Goal: Task Accomplishment & Management: Complete application form

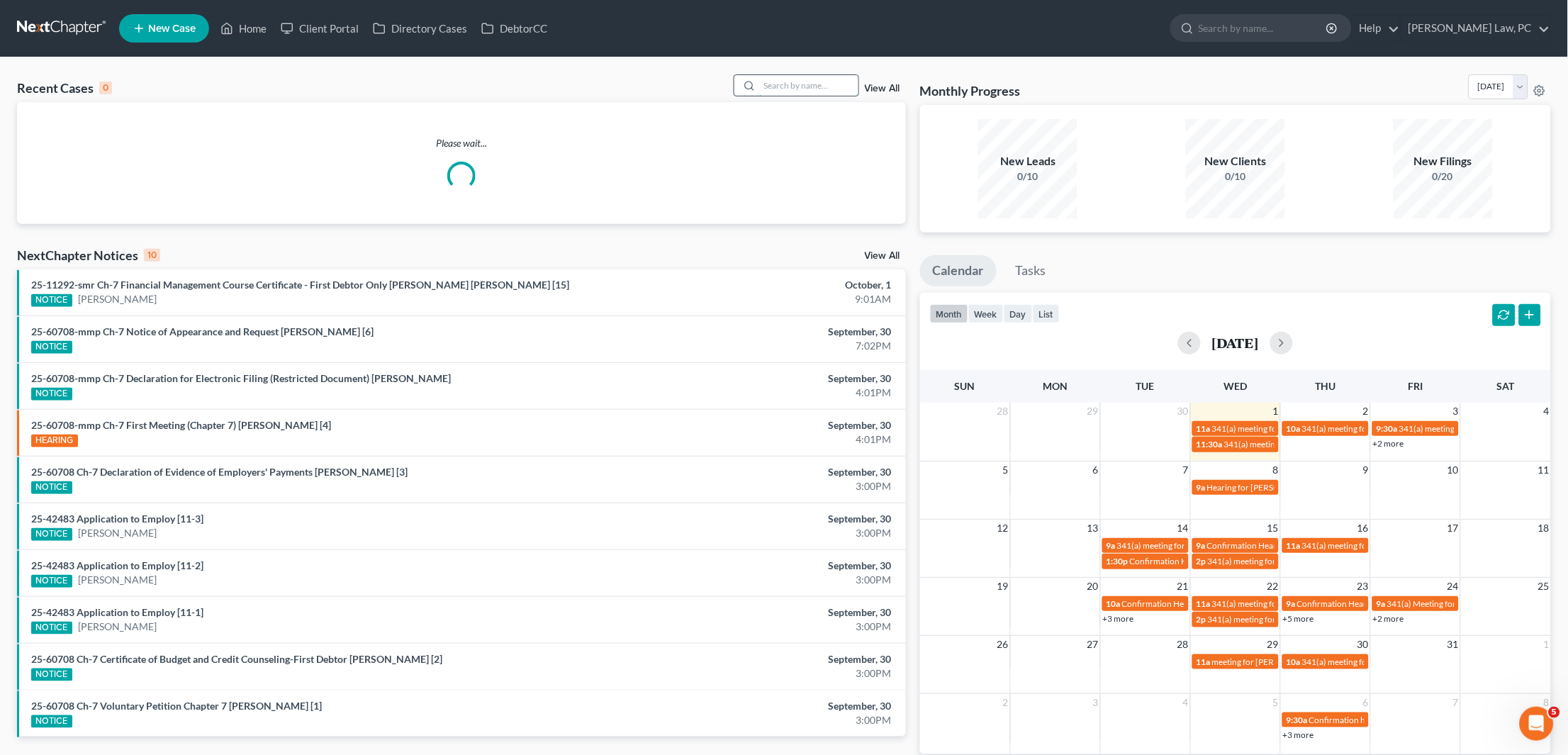
click at [792, 87] on input "search" at bounding box center [809, 85] width 99 height 20
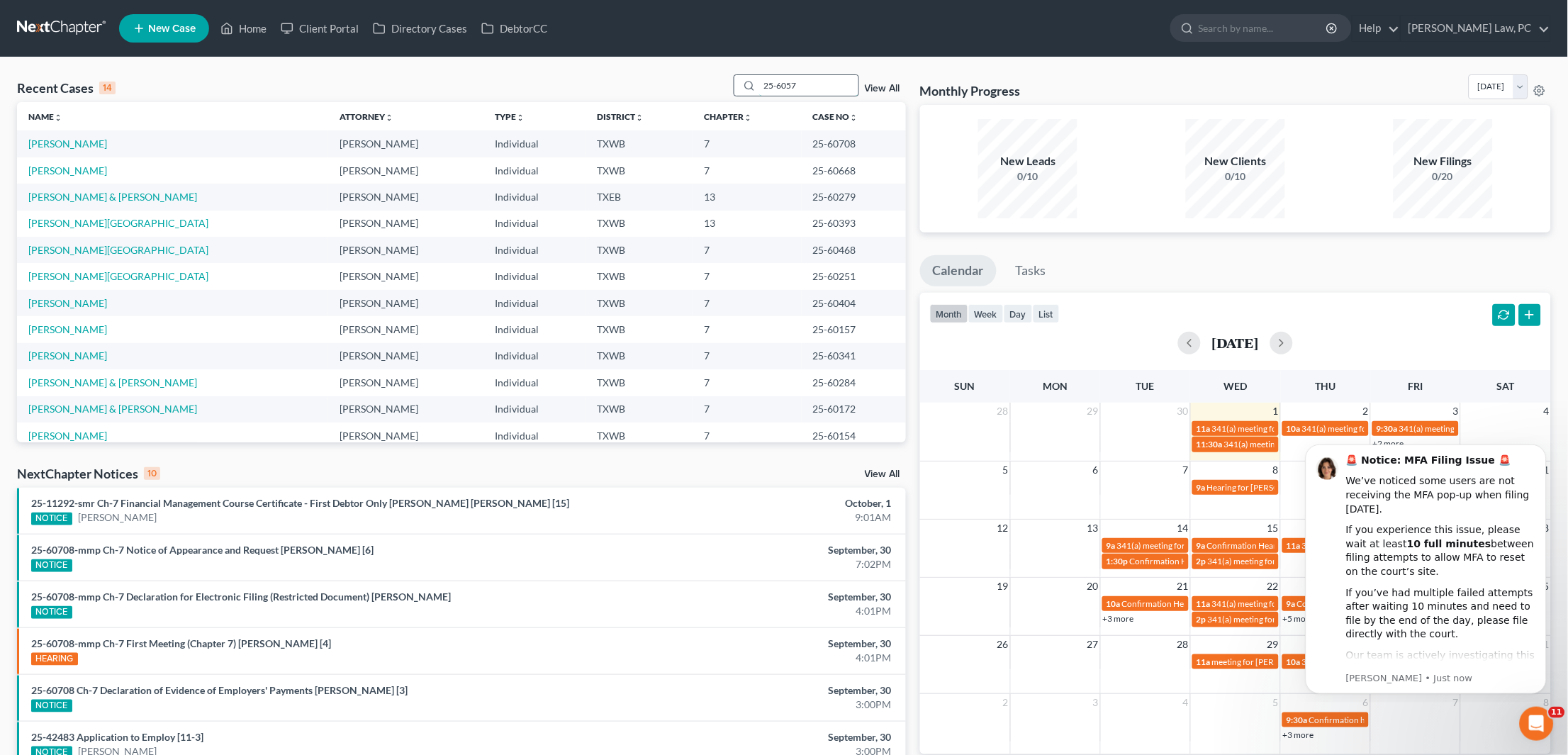
type input "25-60579"
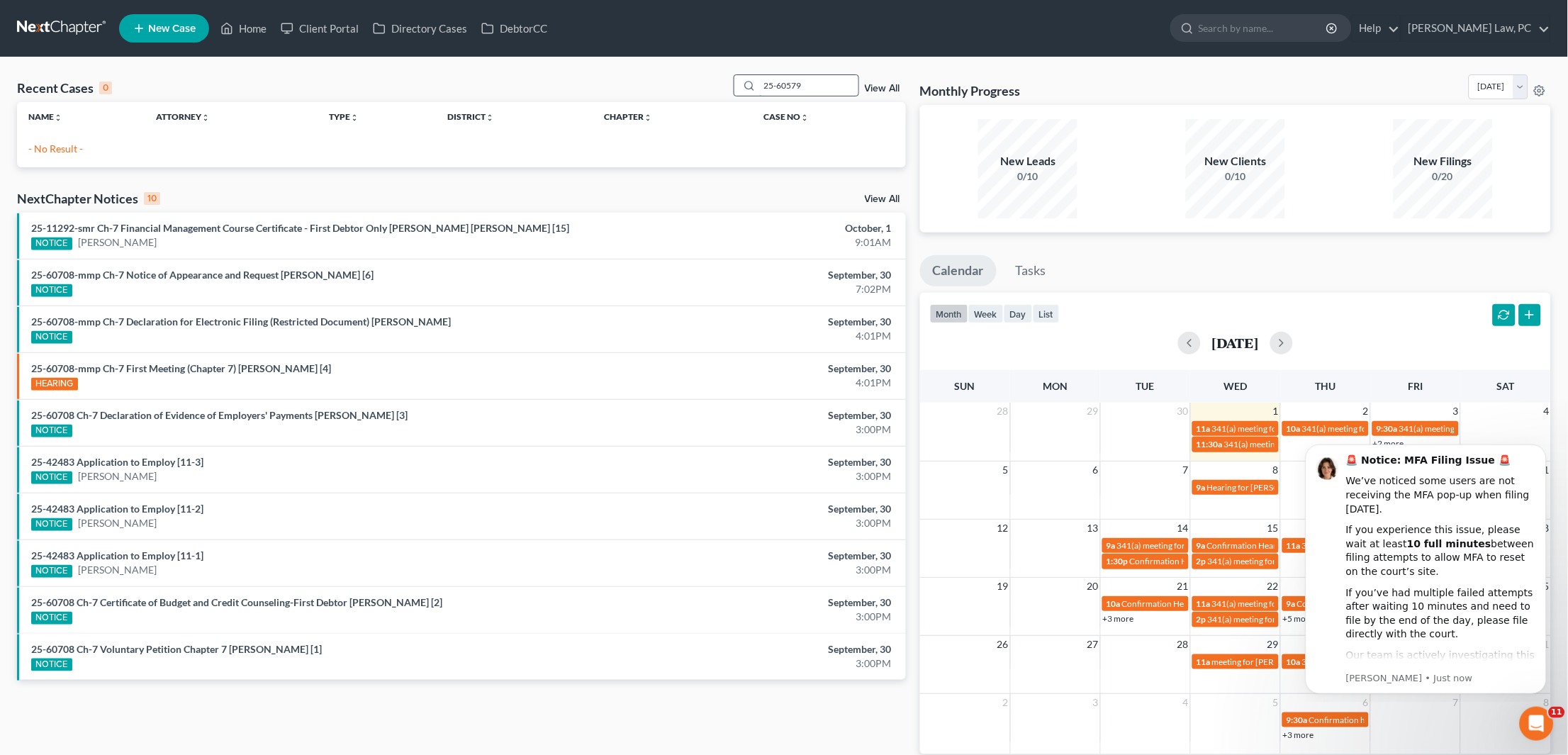
drag, startPoint x: 824, startPoint y: 85, endPoint x: 748, endPoint y: 85, distance: 76.0
click at [748, 85] on div "25-60579" at bounding box center [797, 85] width 126 height 22
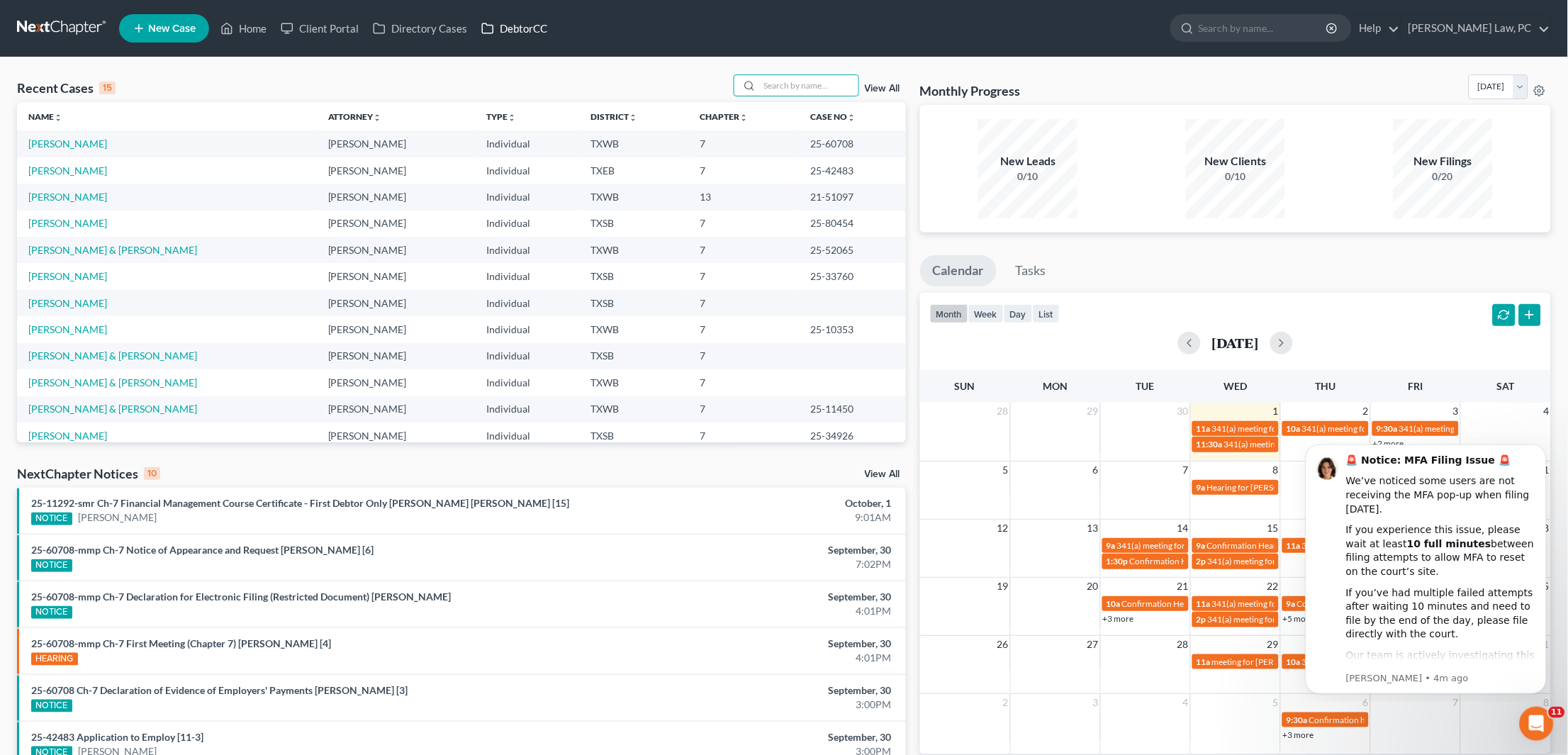
click at [516, 29] on link "DebtorCC" at bounding box center [514, 28] width 80 height 26
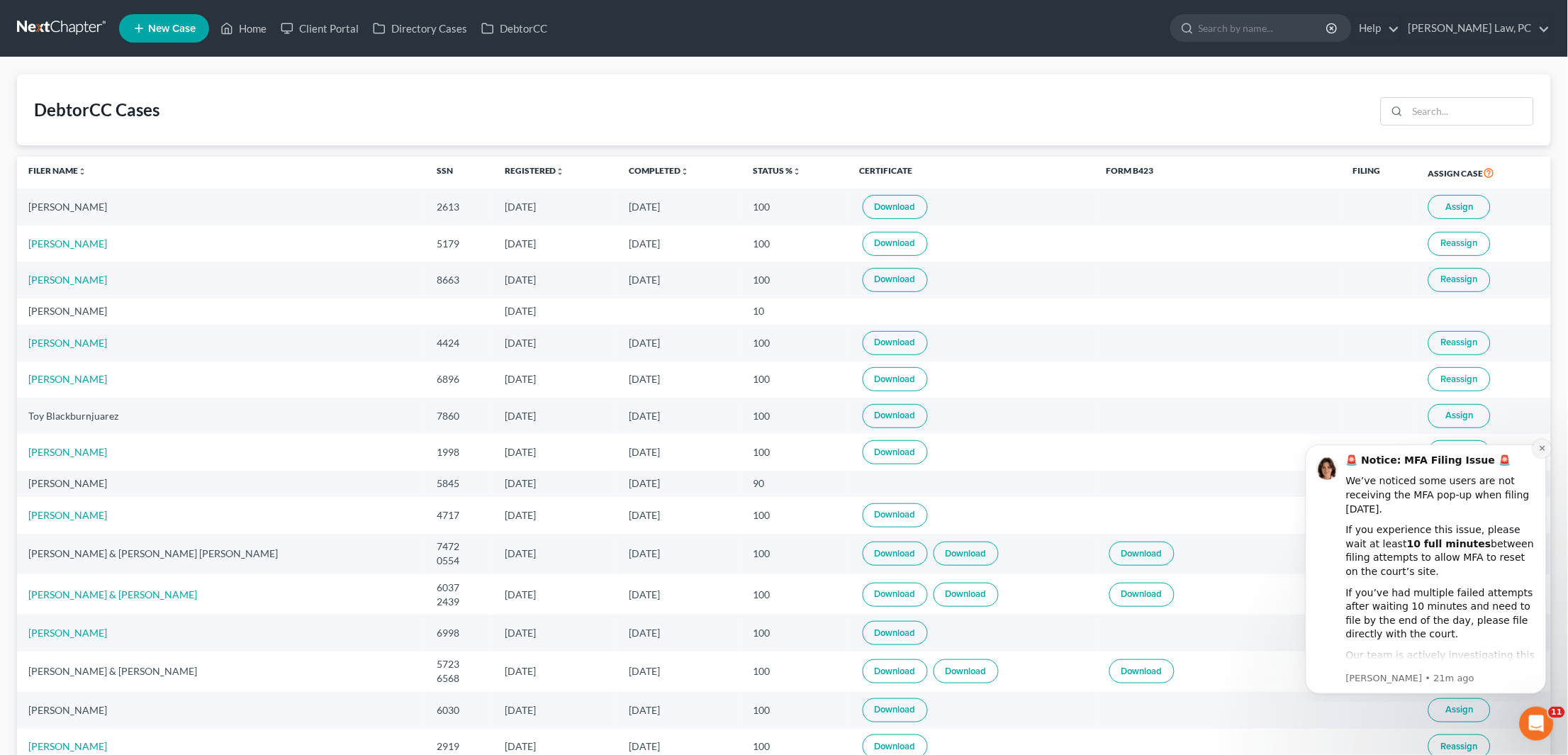
click at [1544, 451] on icon "Dismiss notification" at bounding box center [1541, 447] width 8 height 8
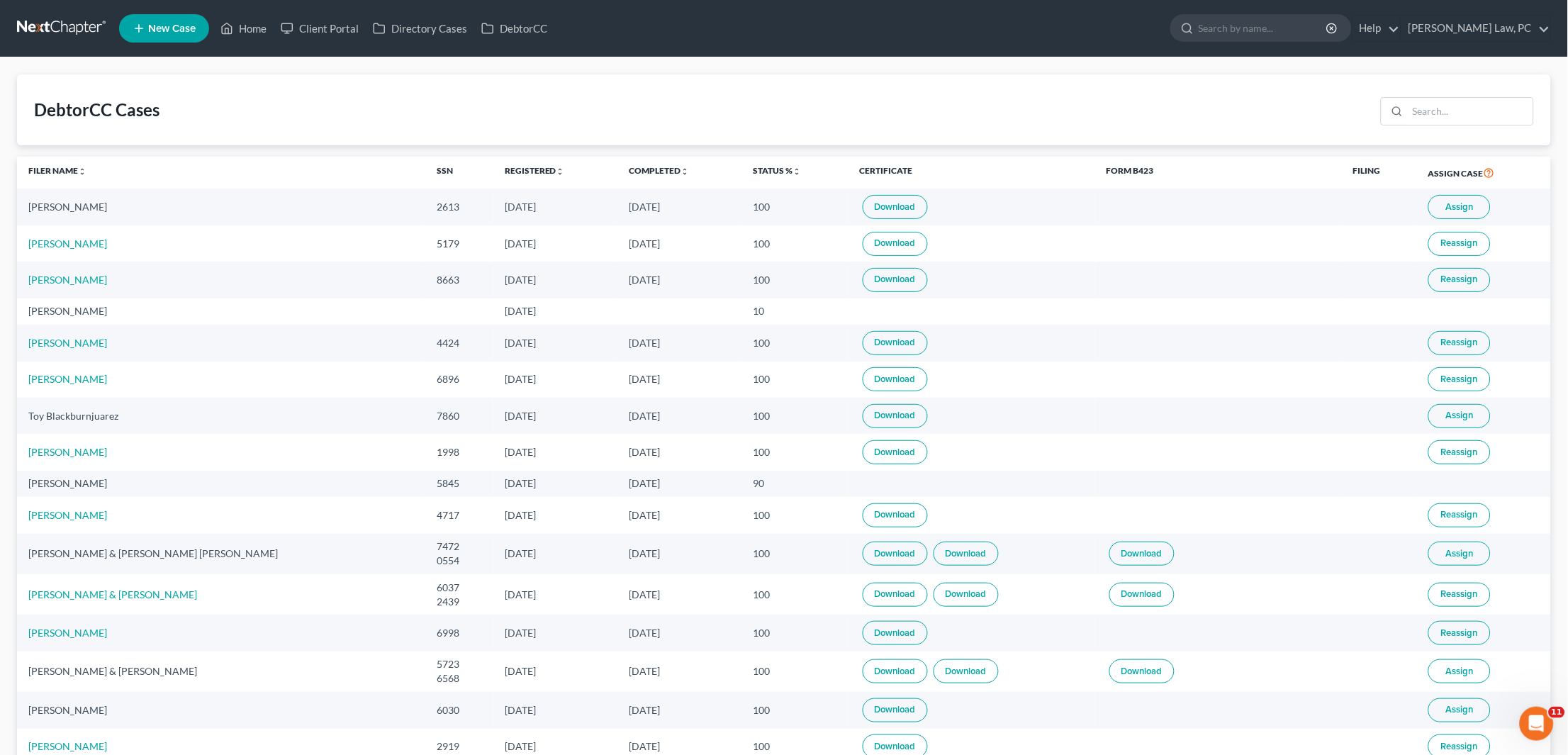
click at [863, 242] on link "Download" at bounding box center [896, 243] width 65 height 24
click at [863, 205] on link "Download" at bounding box center [896, 207] width 65 height 24
click at [42, 20] on link at bounding box center [62, 28] width 91 height 26
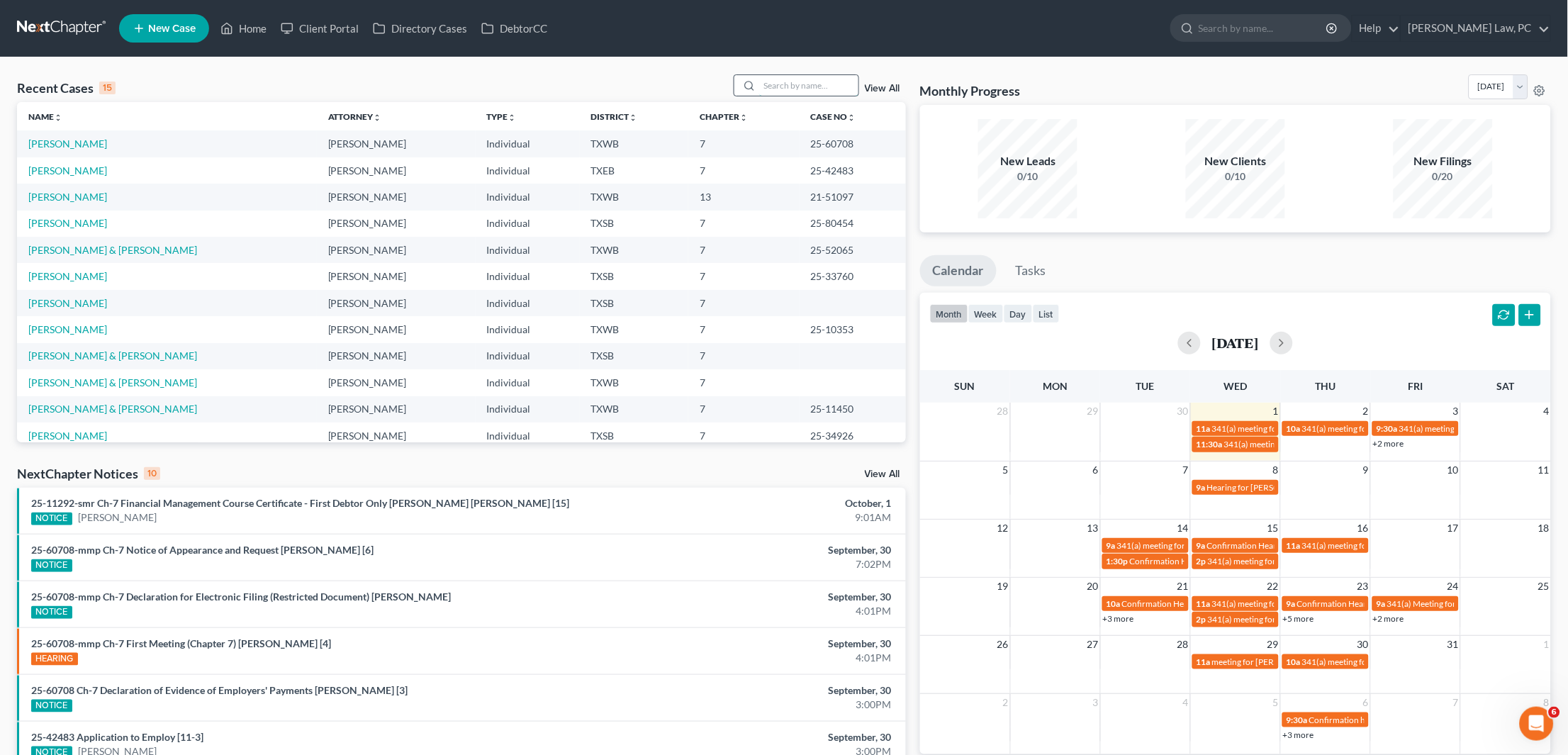
click at [809, 80] on input "search" at bounding box center [809, 85] width 99 height 20
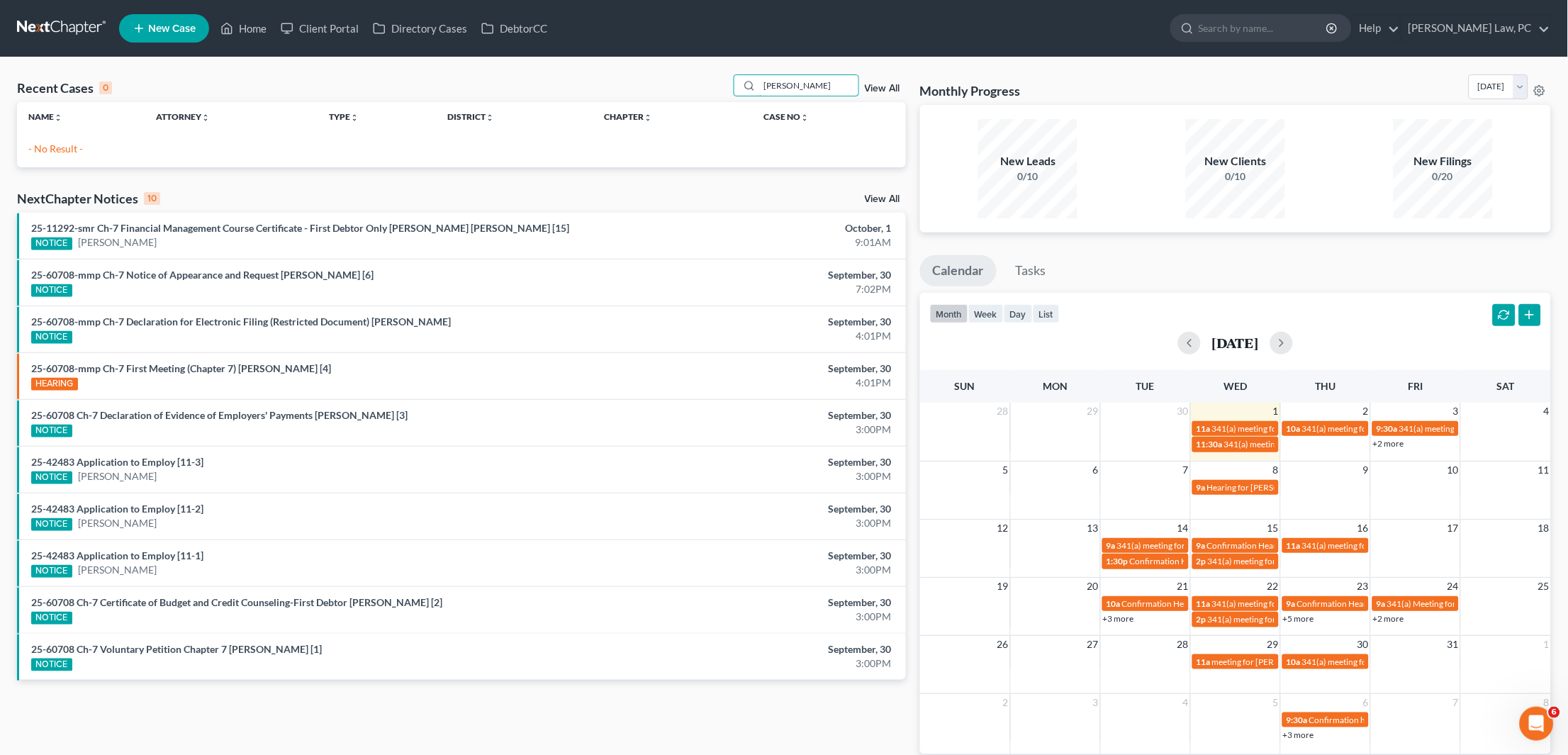
type input "Hiram"
drag, startPoint x: 748, startPoint y: 102, endPoint x: 167, endPoint y: 29, distance: 585.6
click at [167, 29] on span "New Case" at bounding box center [172, 28] width 48 height 11
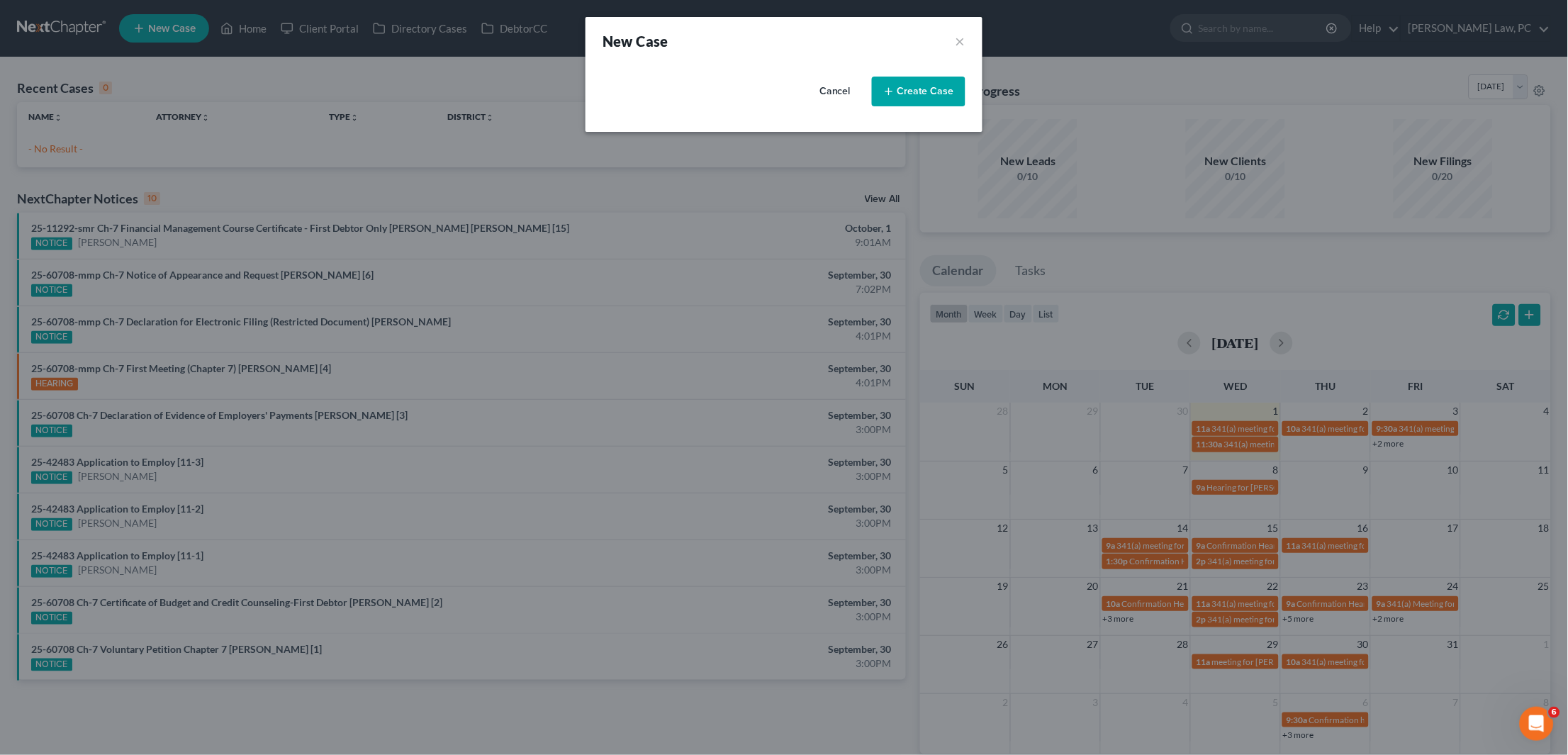
select select "79"
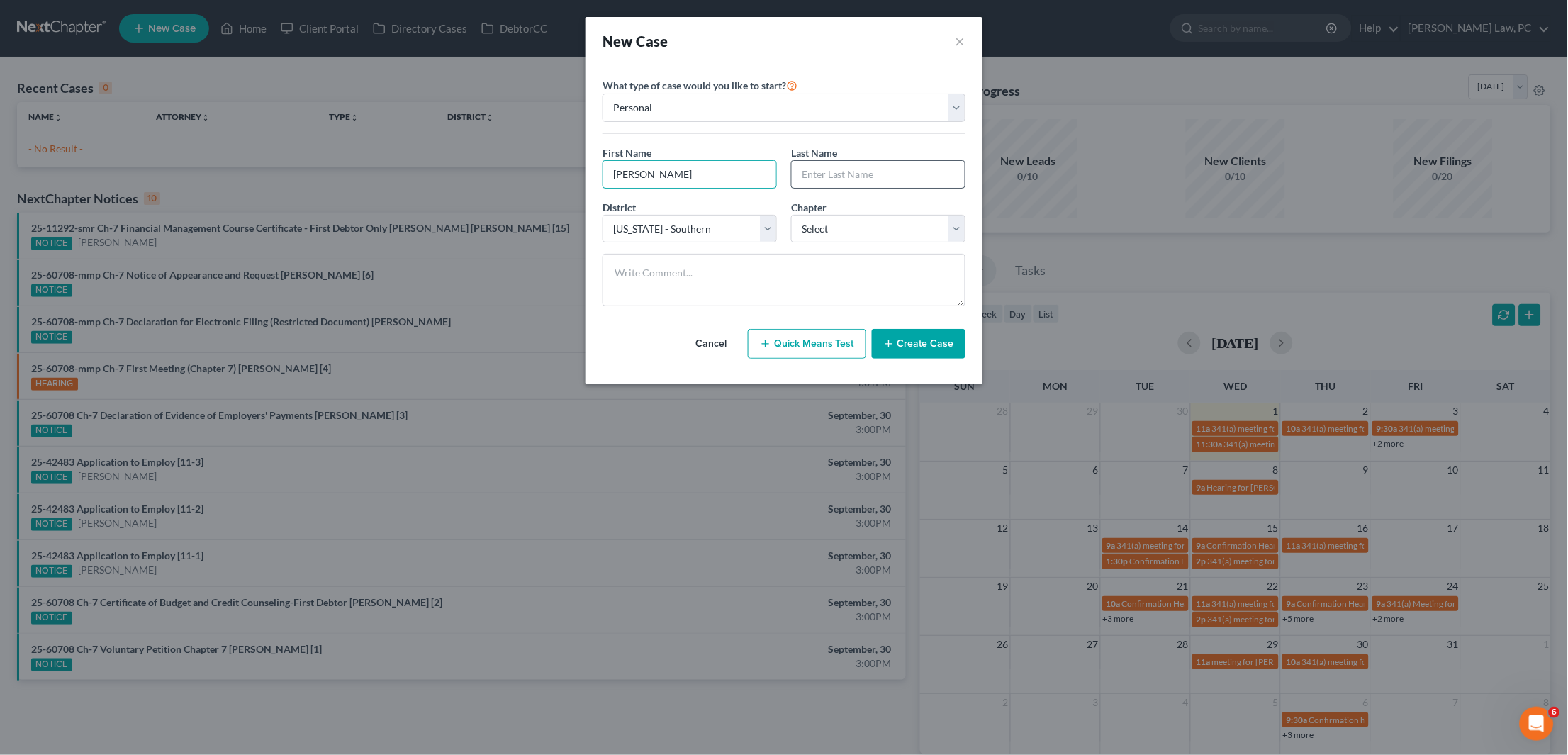
type input "Hiram"
type input "Abitua"
select select "0"
click at [935, 345] on button "Create Case" at bounding box center [919, 344] width 94 height 30
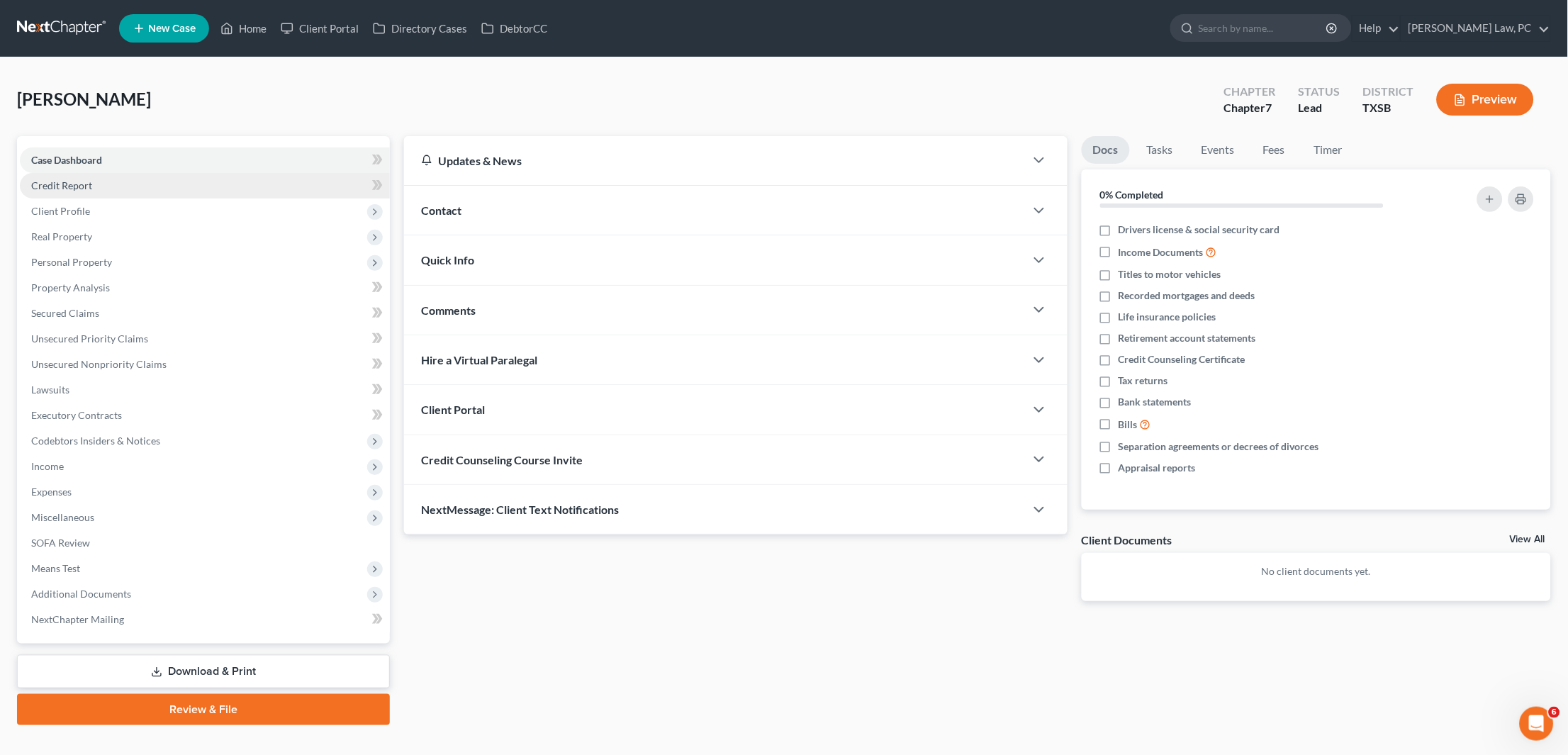
click at [74, 185] on span "Credit Report" at bounding box center [61, 185] width 61 height 12
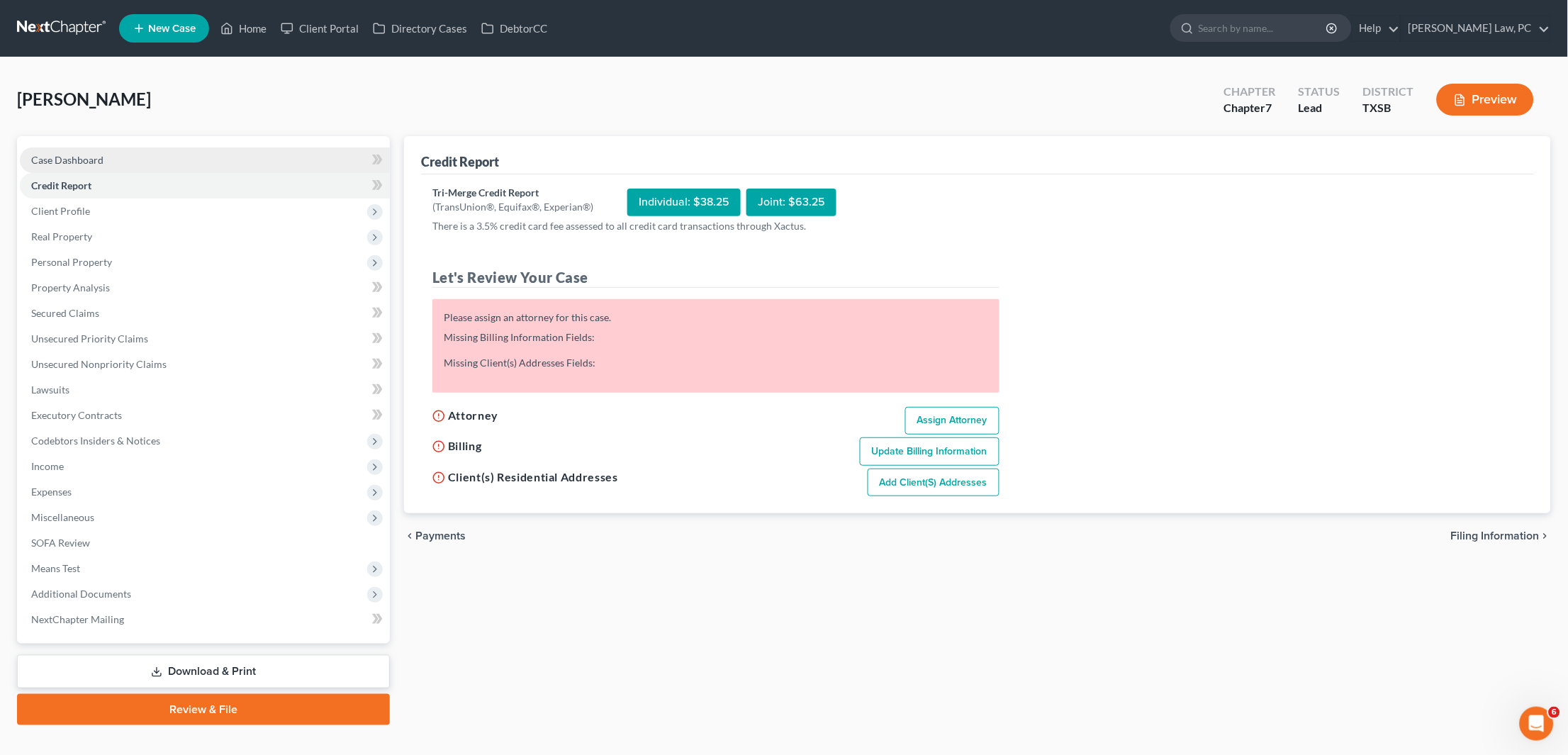
click at [80, 154] on span "Case Dashboard" at bounding box center [67, 160] width 72 height 12
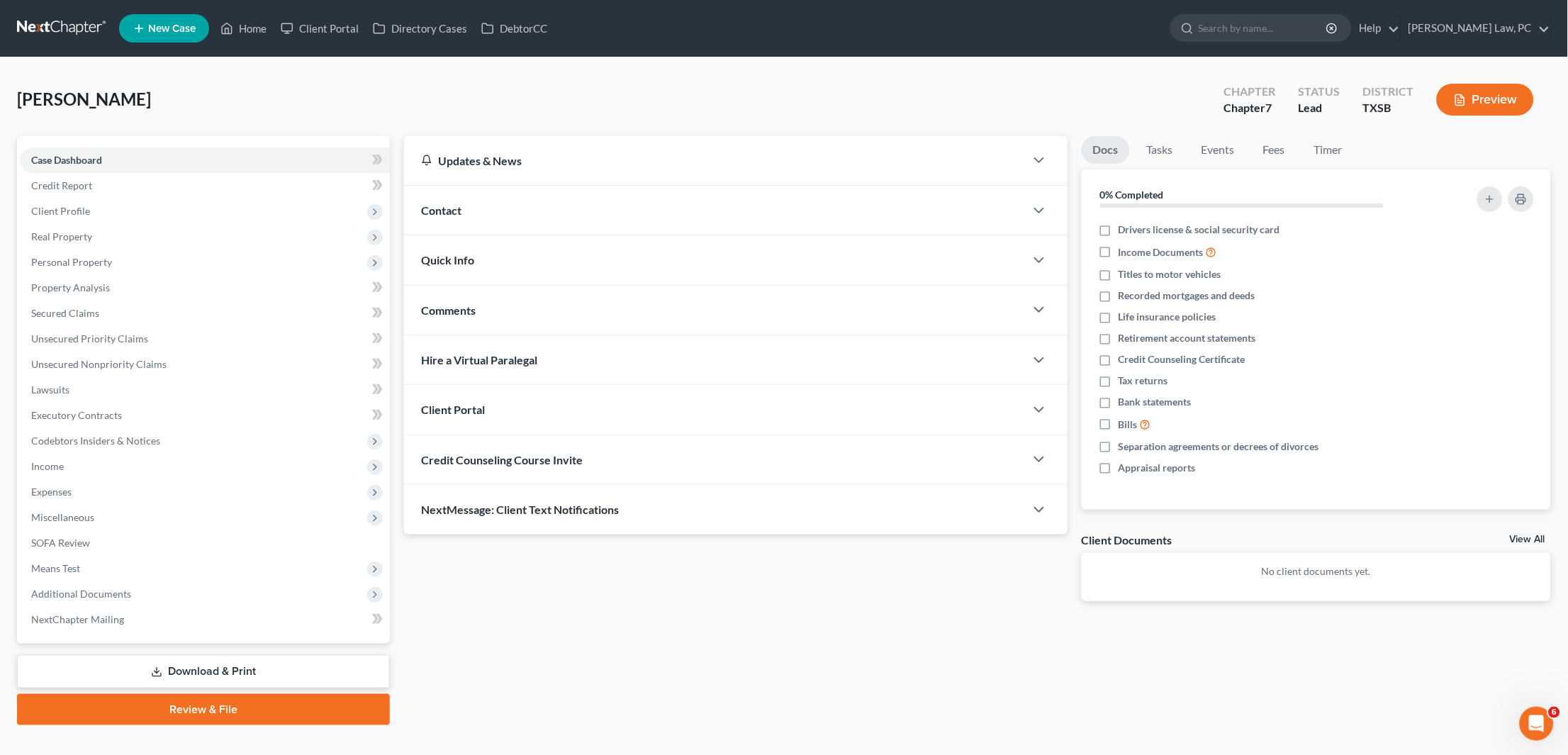
click at [531, 458] on span "Credit Counseling Course Invite" at bounding box center [502, 459] width 162 height 13
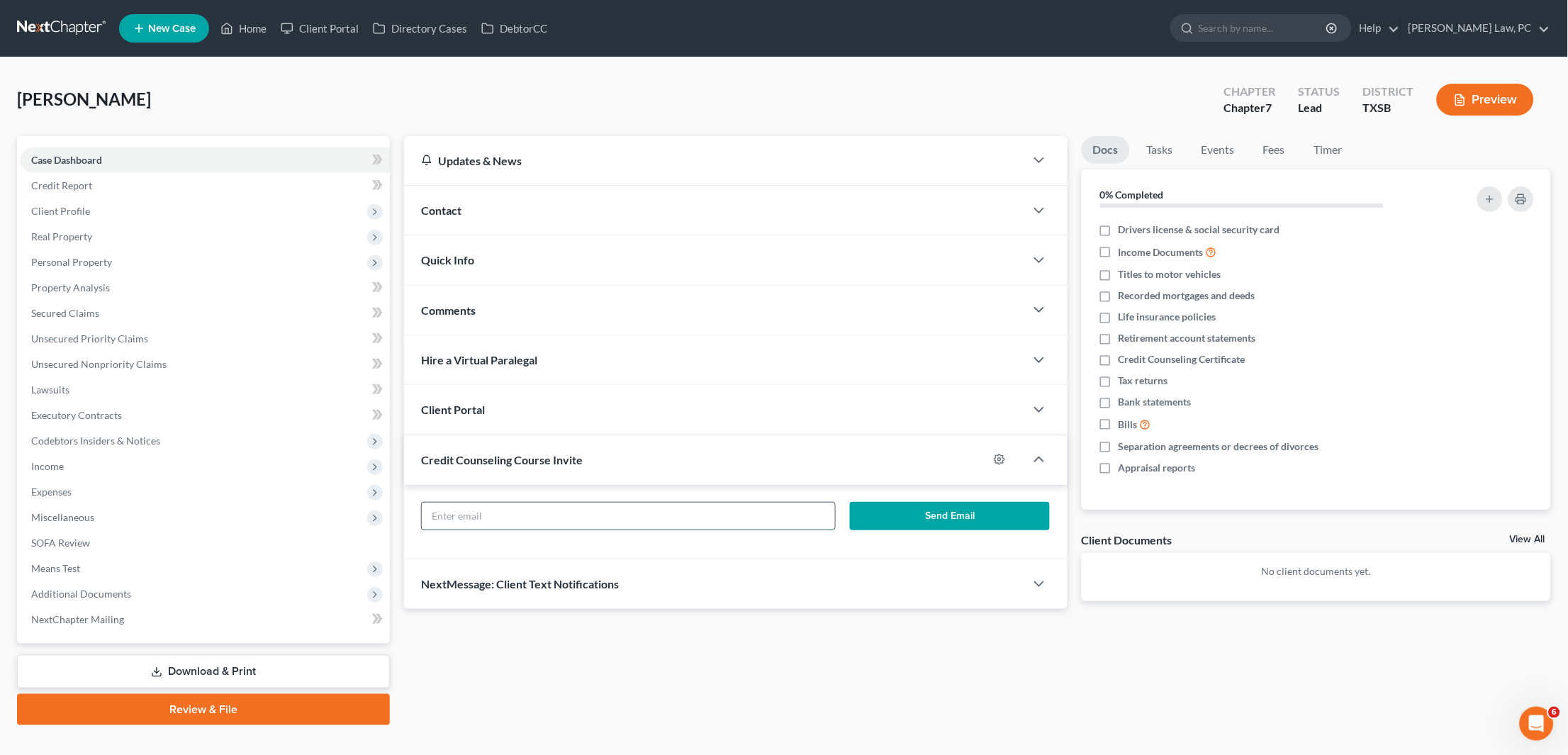
click at [454, 511] on input "text" at bounding box center [629, 516] width 413 height 26
paste input "hiramabitua@gmail.com"
type input "hiramabitua@gmail.com"
click at [920, 524] on button "Send Email" at bounding box center [950, 516] width 200 height 28
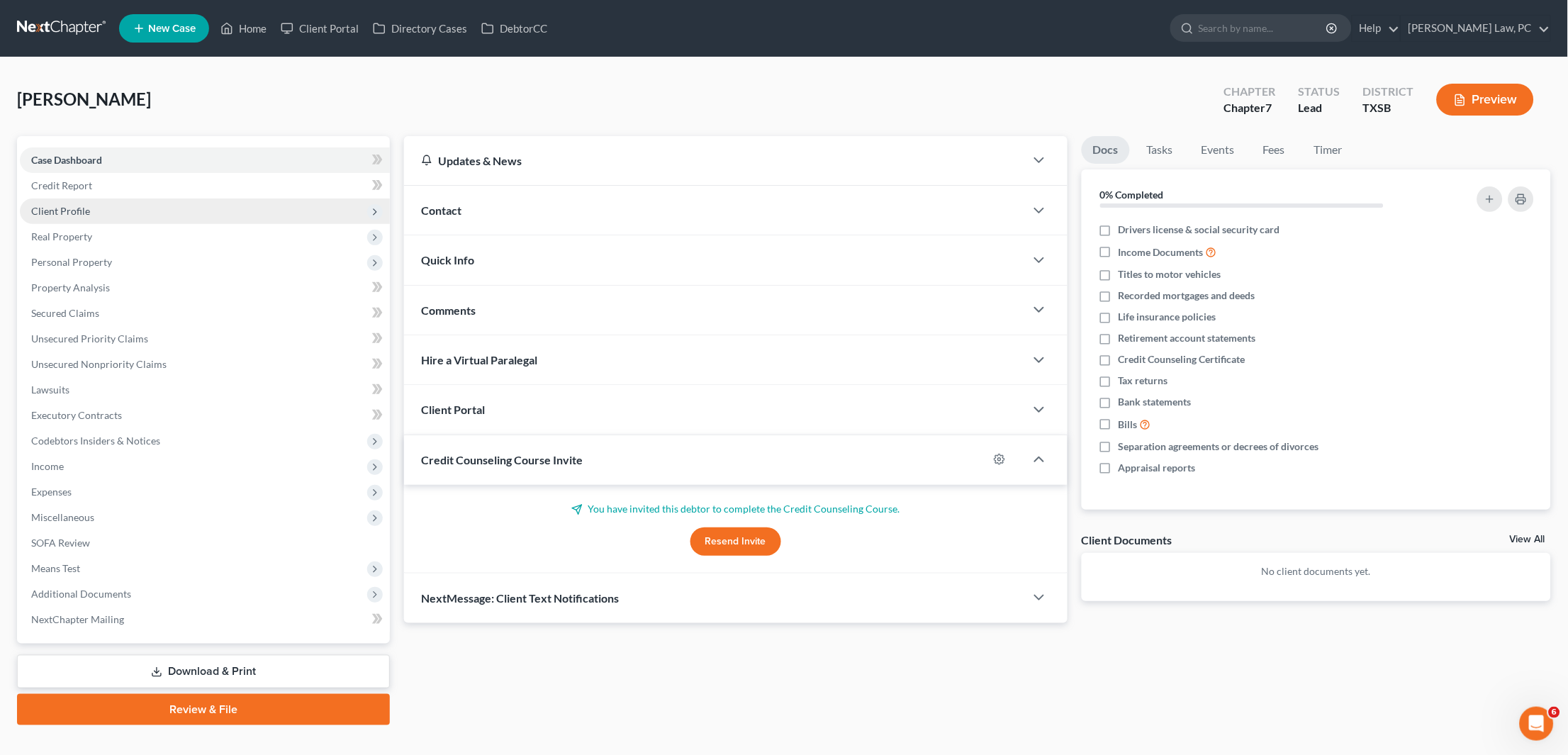
click at [87, 209] on span "Client Profile" at bounding box center [60, 211] width 59 height 12
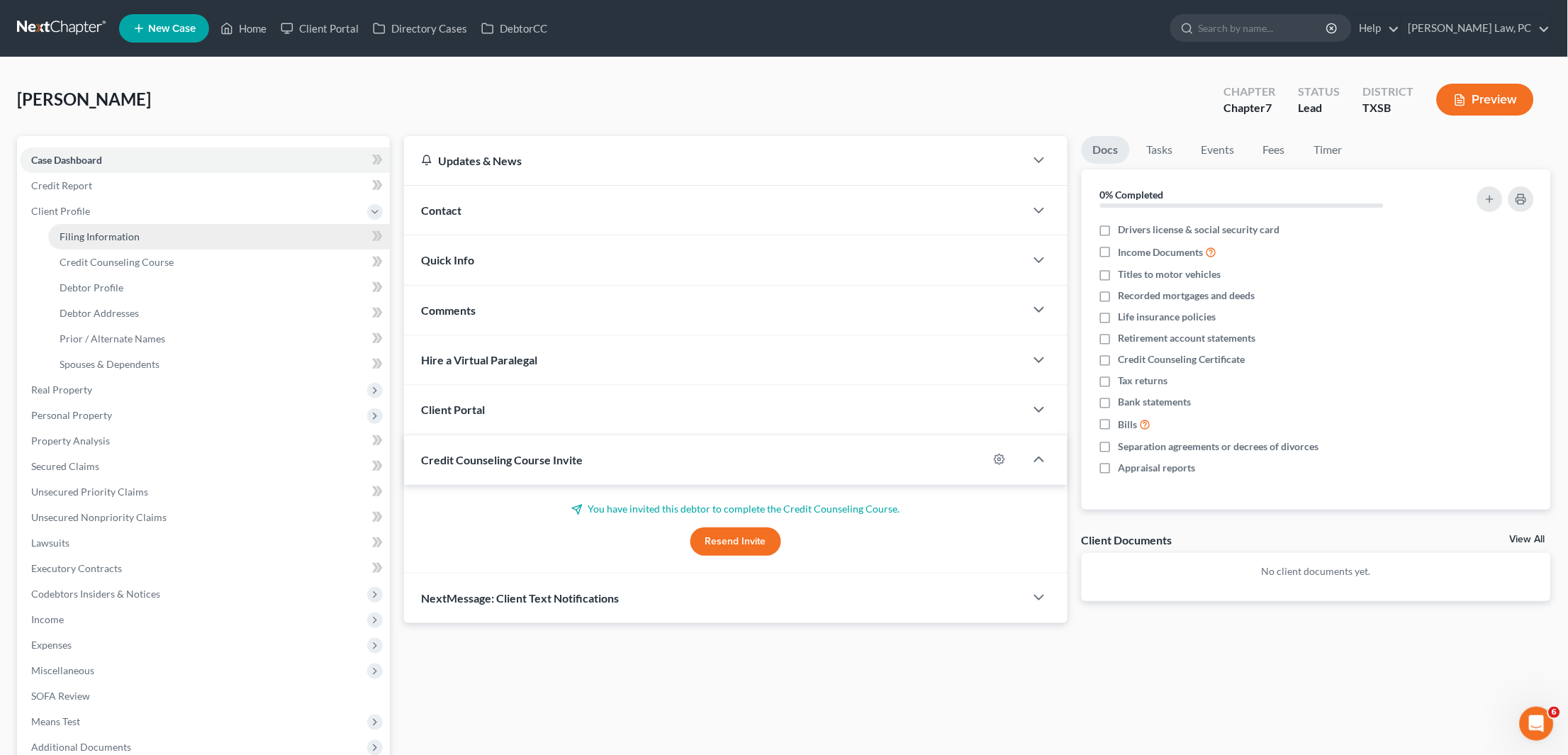
click at [102, 232] on span "Filing Information" at bounding box center [99, 237] width 80 height 12
select select "1"
select select "0"
select select "79"
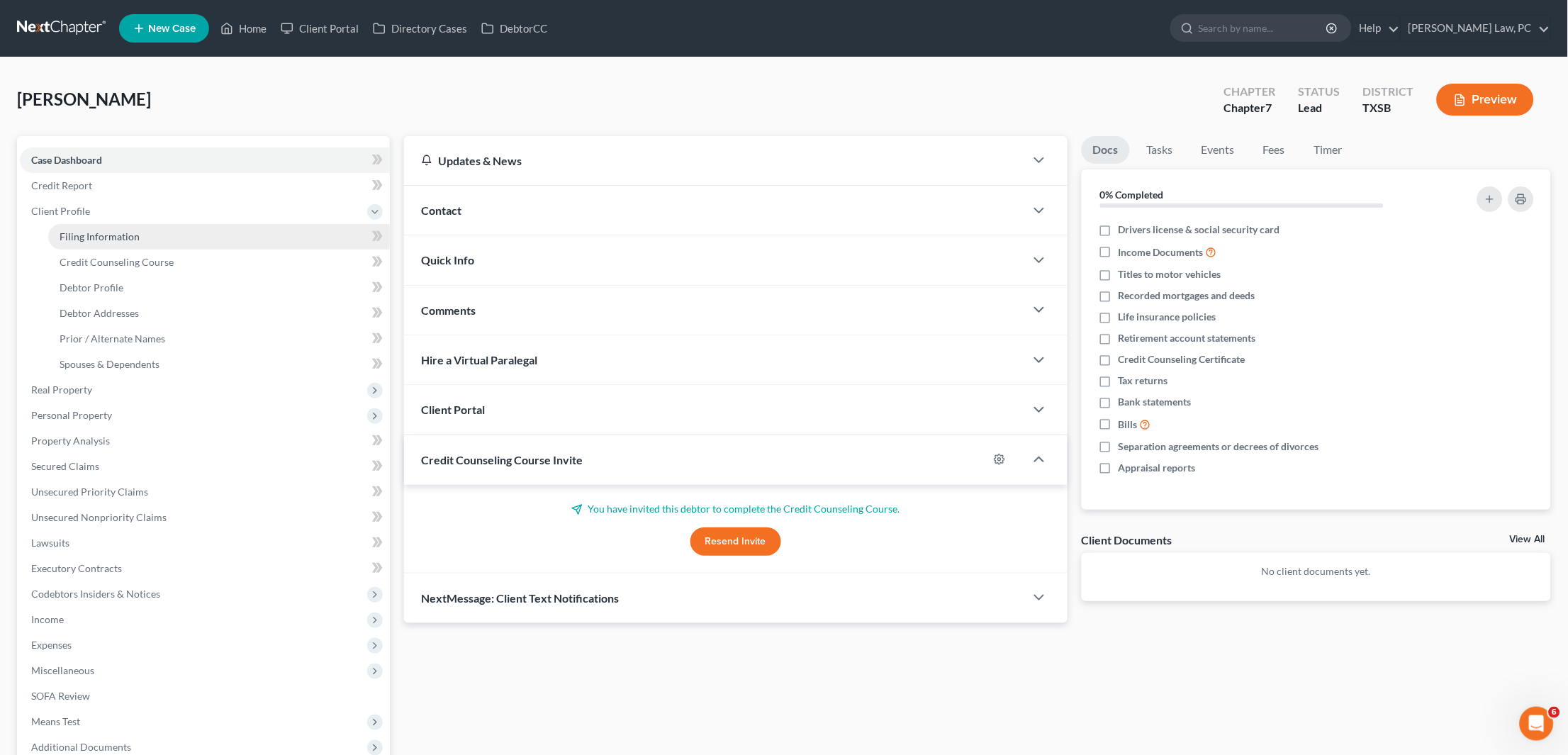
select select "45"
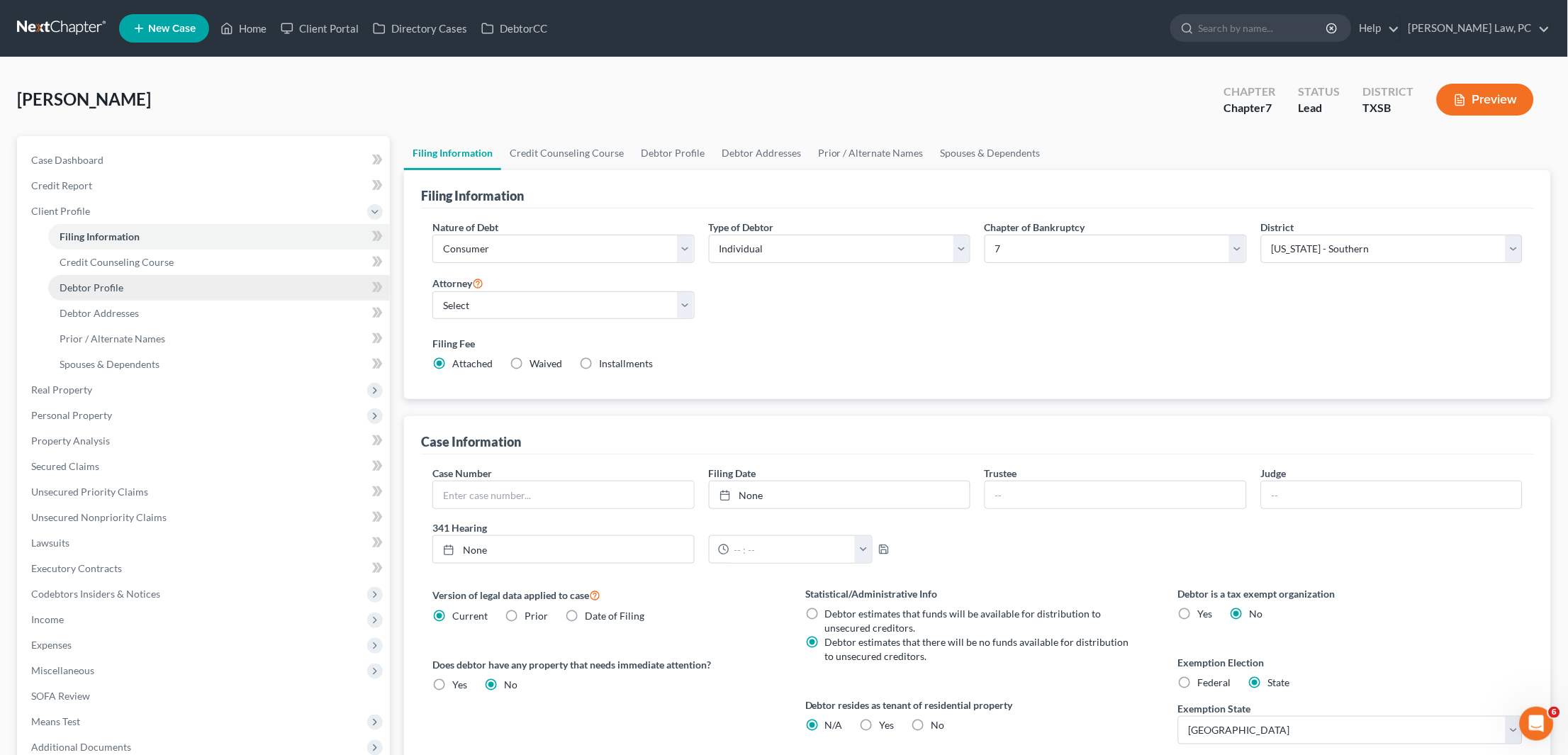
click at [122, 285] on link "Debtor Profile" at bounding box center [219, 287] width 342 height 26
select select "0"
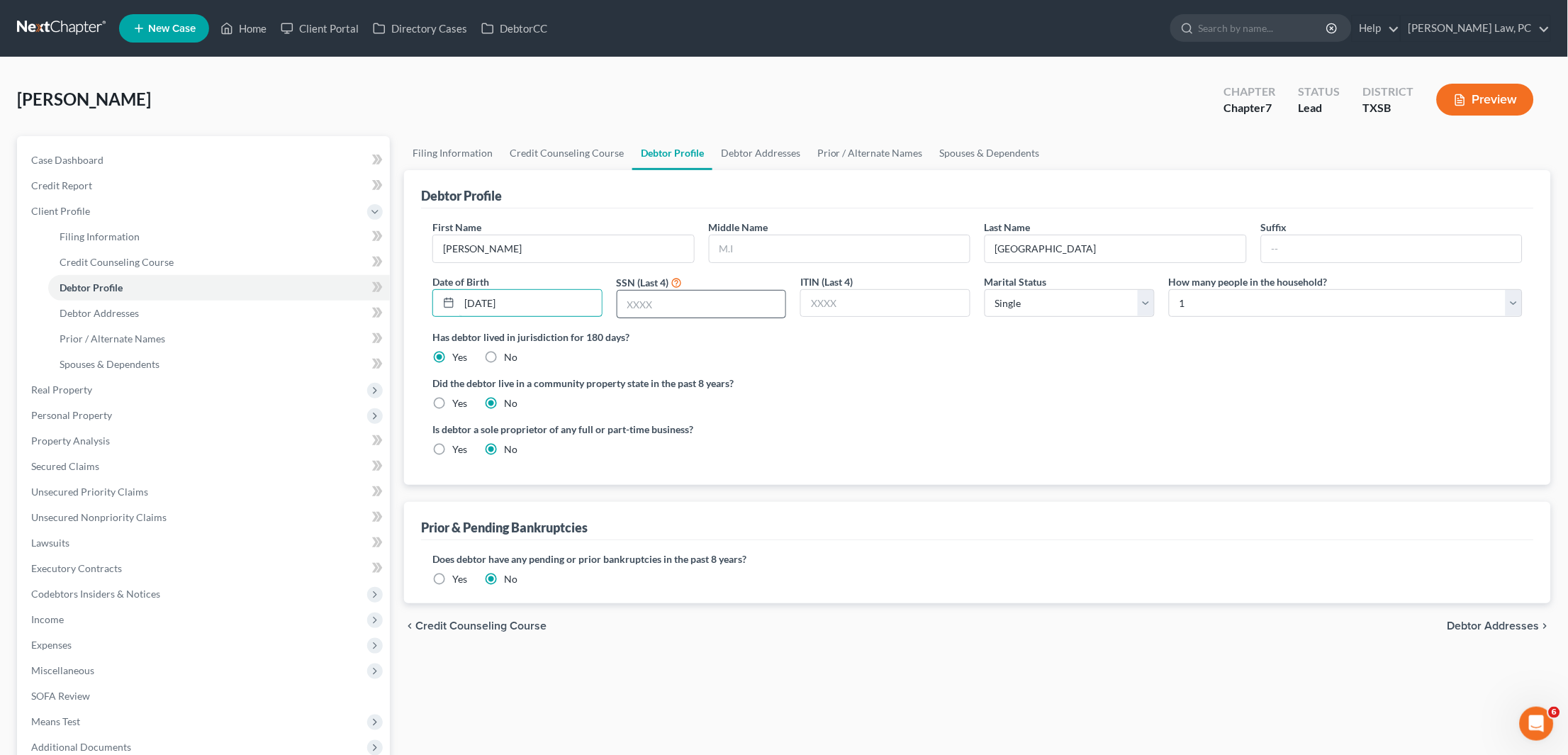
type input "10/12/1986"
click at [637, 304] on input "text" at bounding box center [701, 304] width 169 height 26
type input "1770"
click at [189, 310] on link "Debtor Addresses" at bounding box center [219, 313] width 342 height 26
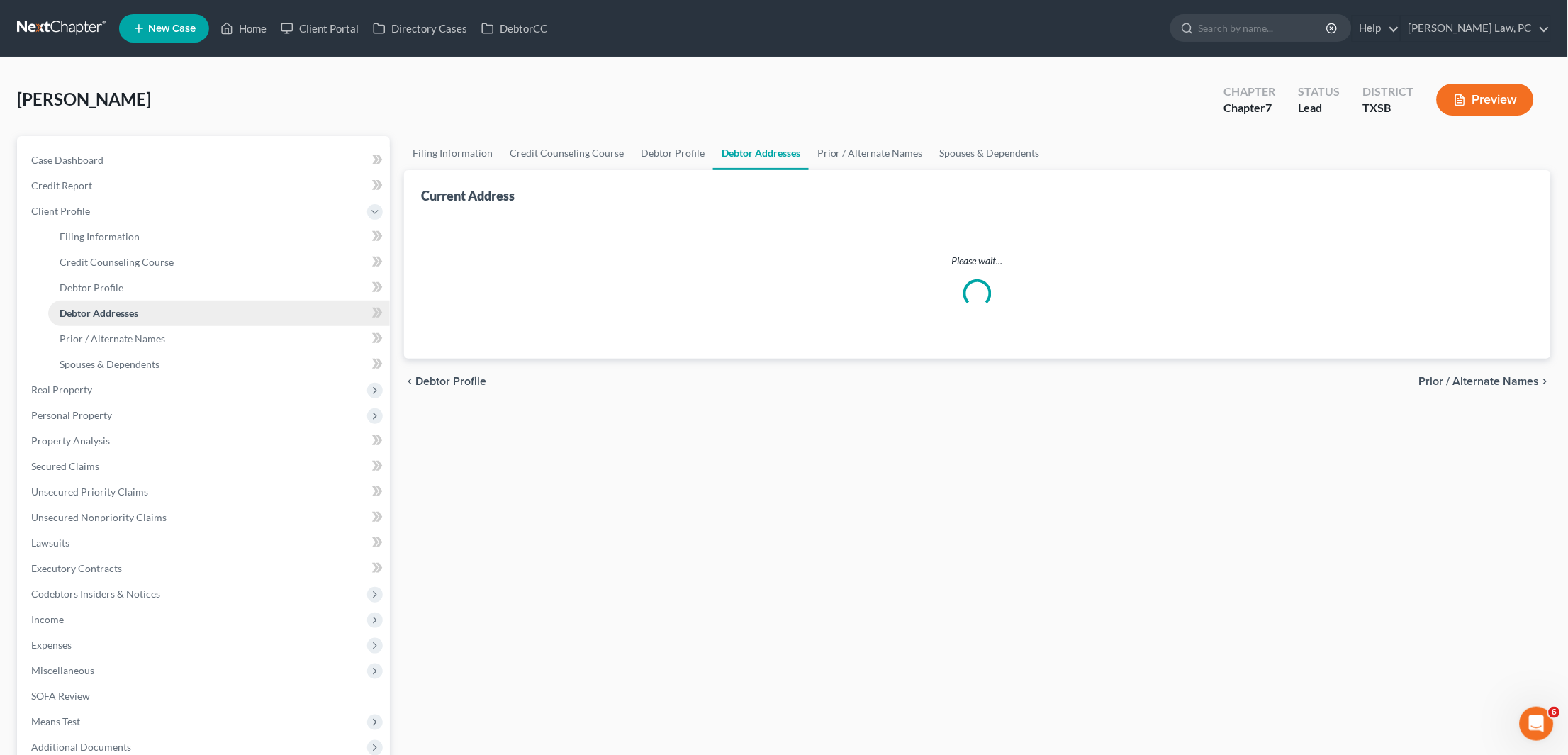
select select "0"
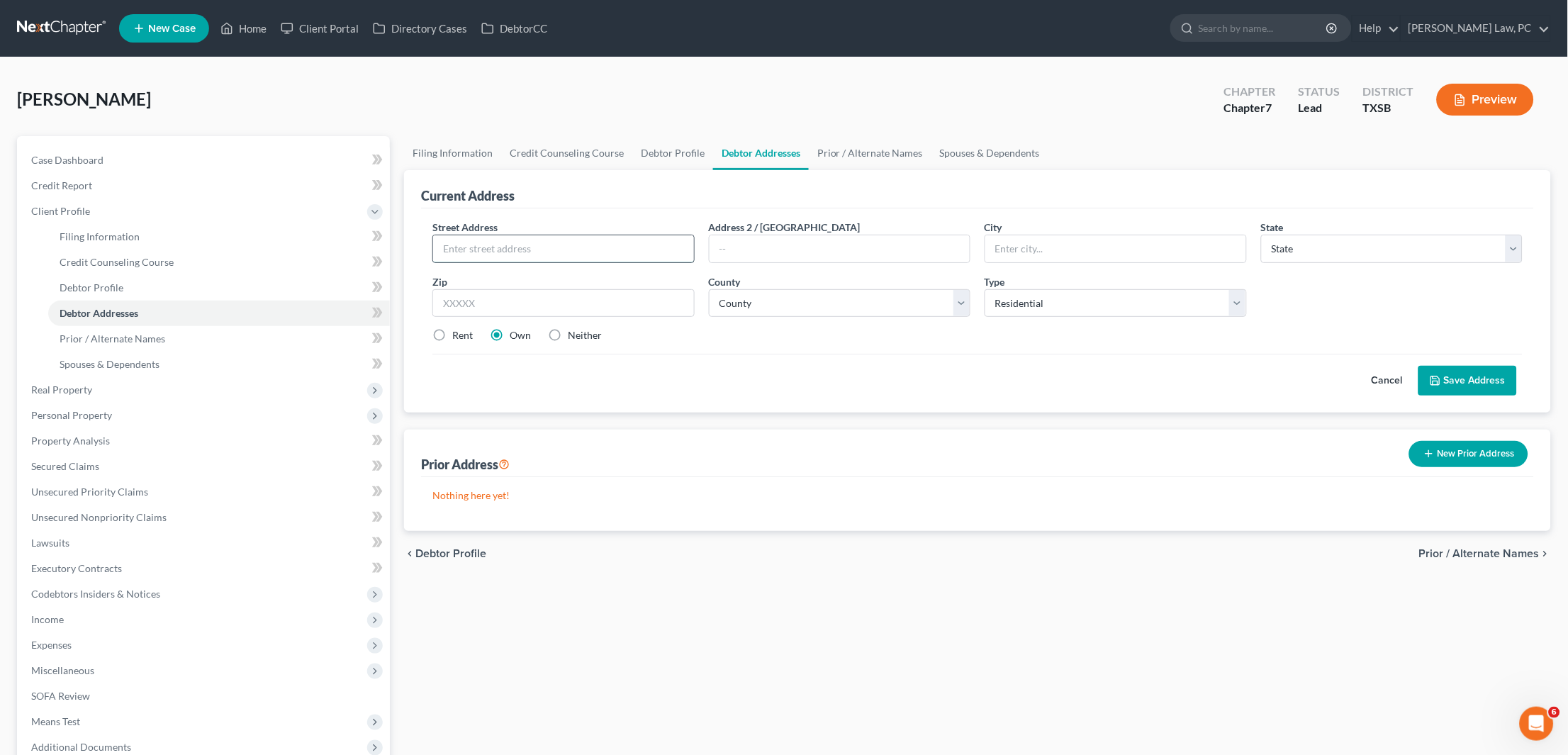
click at [461, 244] on input "text" at bounding box center [563, 248] width 261 height 26
type input "211 Jaime St"
type input "78589"
type input "San Juan"
select select "45"
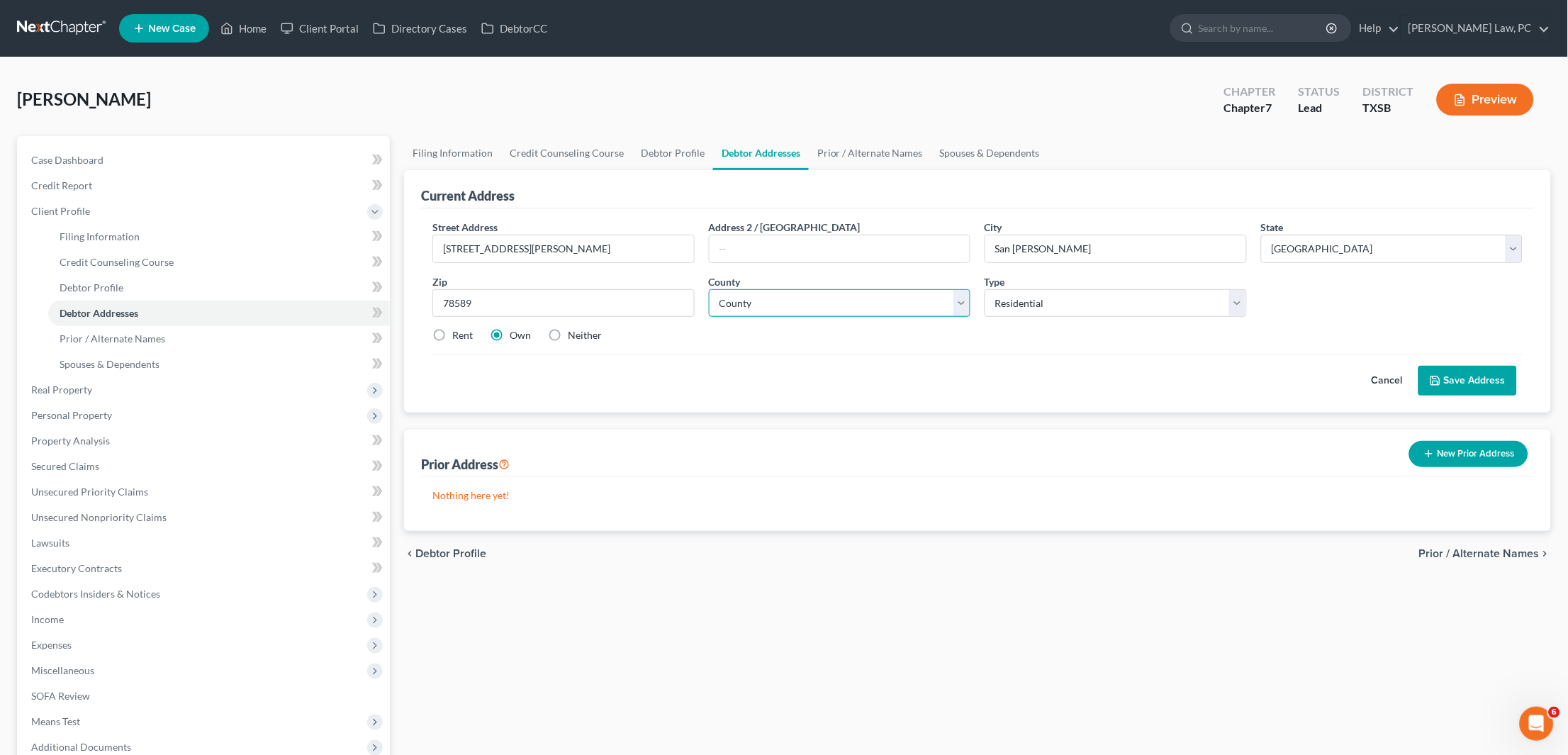
select select "107"
click at [1438, 368] on button "Save Address" at bounding box center [1468, 381] width 99 height 30
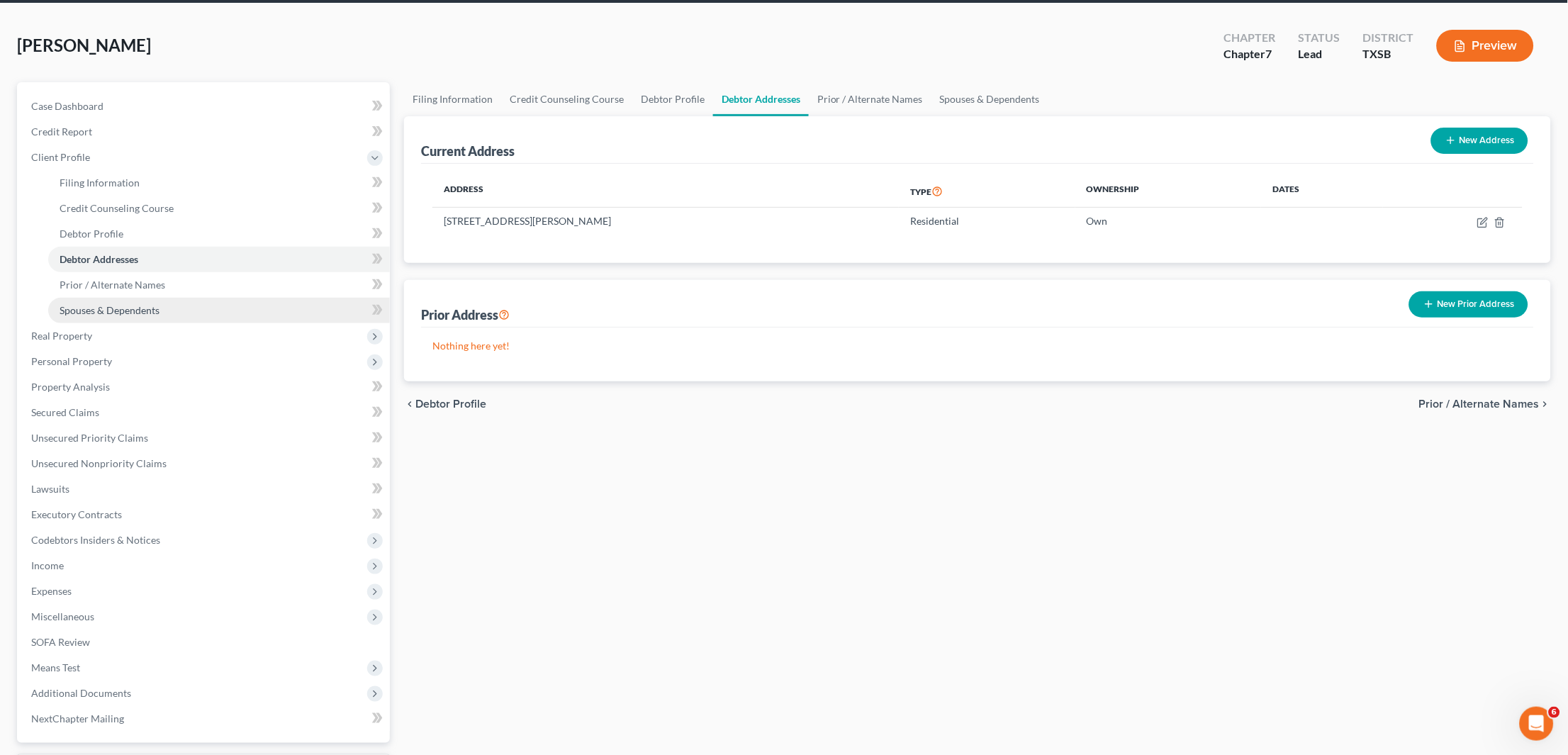
scroll to position [60, 0]
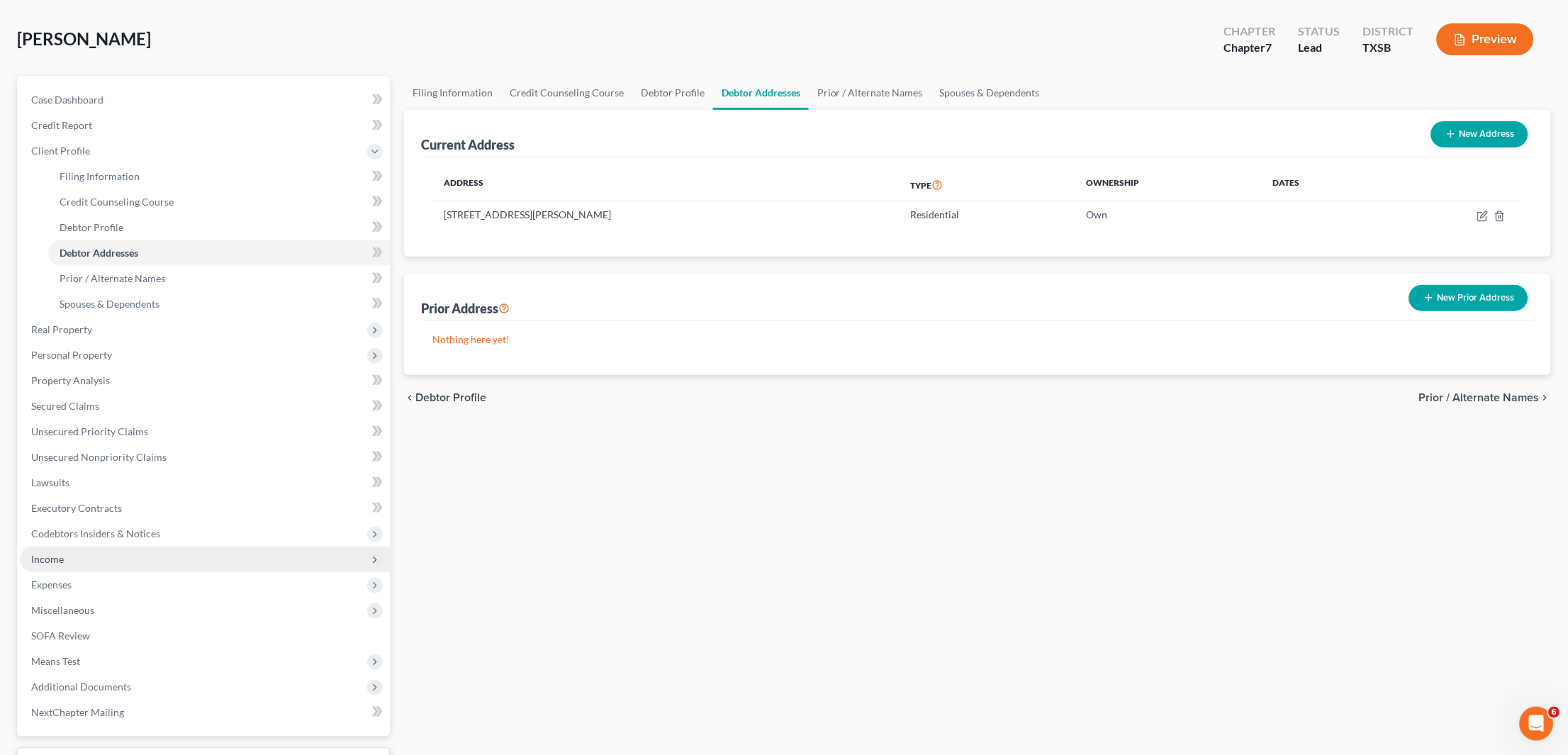
click at [46, 553] on span "Income" at bounding box center [47, 559] width 33 height 12
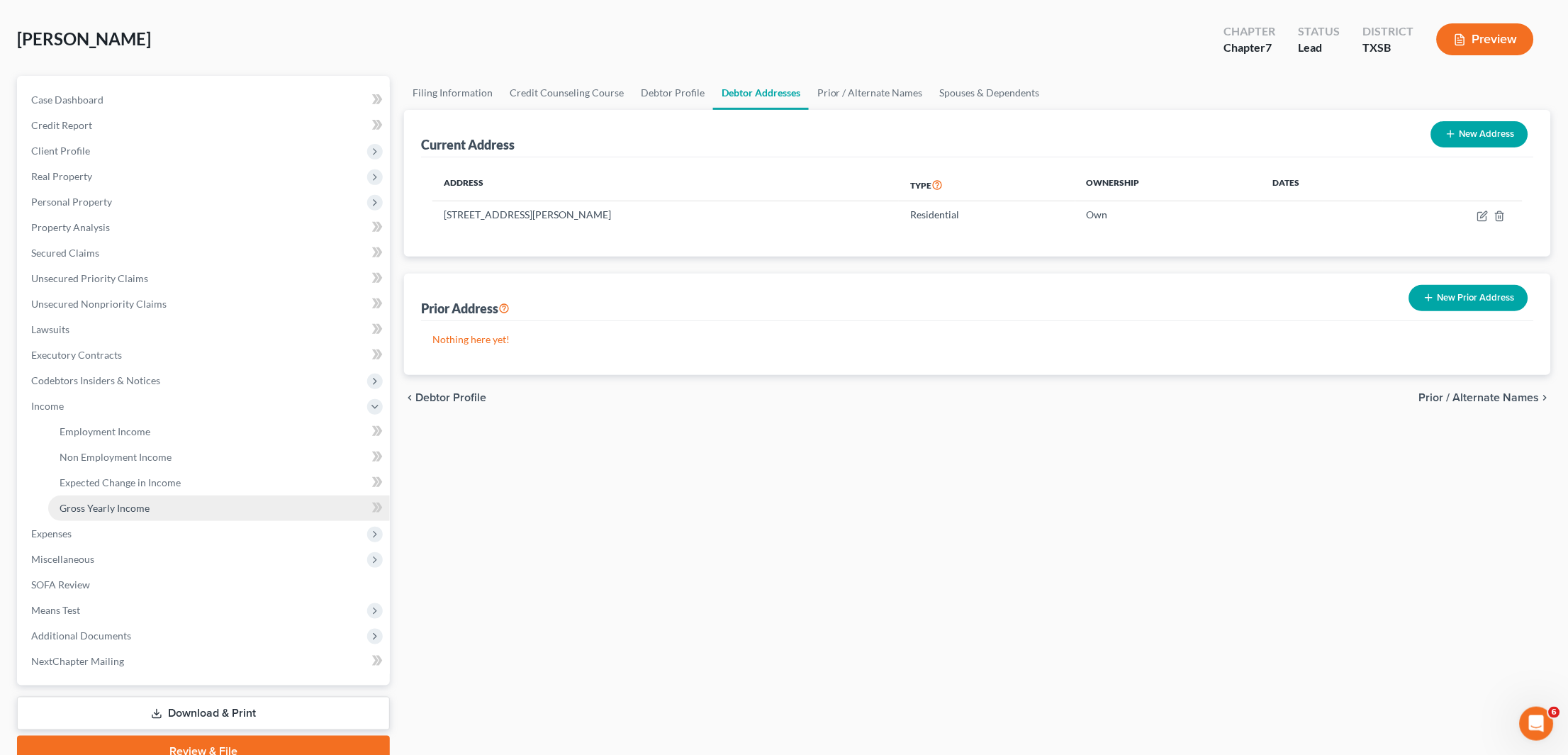
click at [91, 502] on span "Gross Yearly Income" at bounding box center [104, 508] width 90 height 12
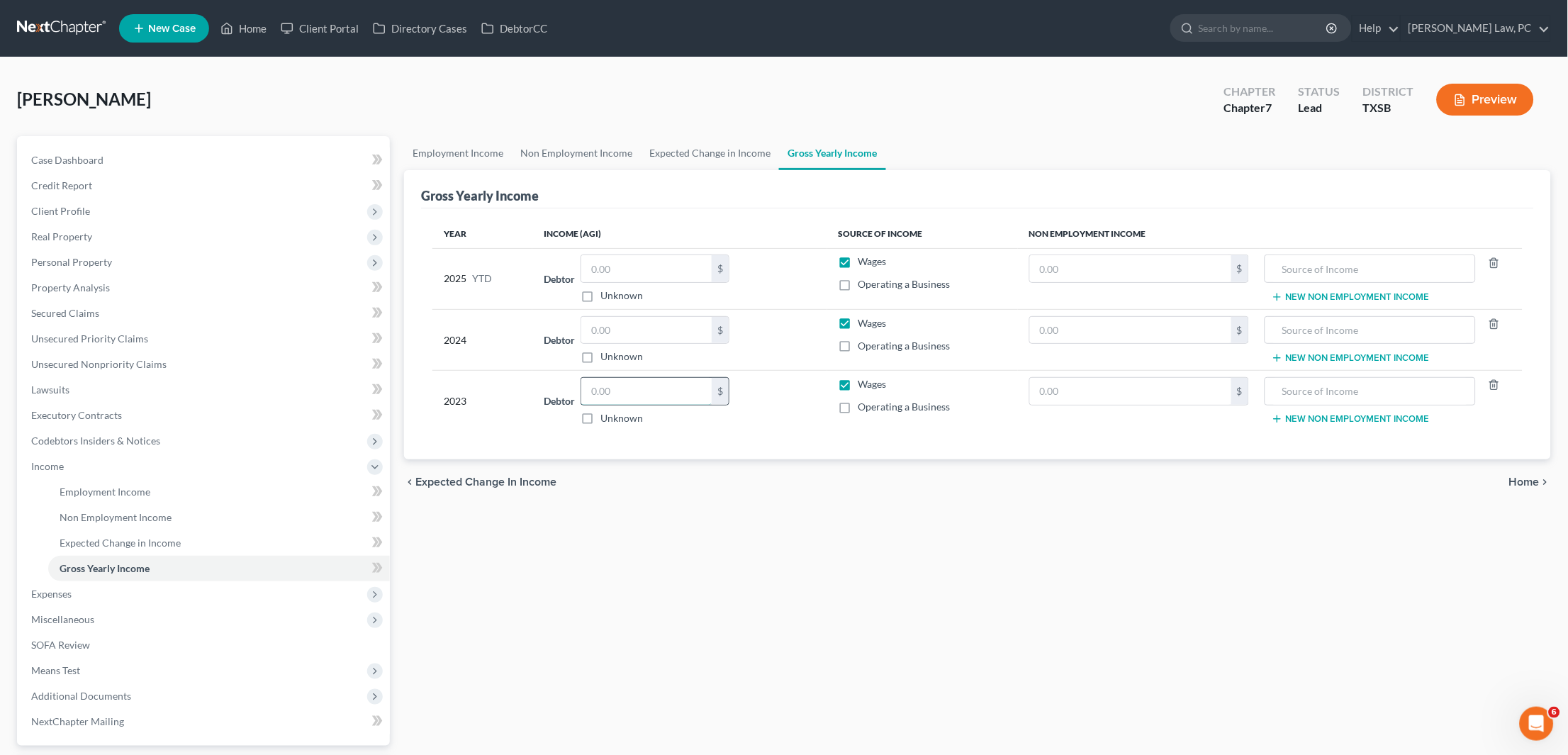
click at [615, 398] on input "text" at bounding box center [647, 391] width 131 height 26
type input "24,191"
click at [124, 261] on span "Personal Property" at bounding box center [204, 261] width 370 height 26
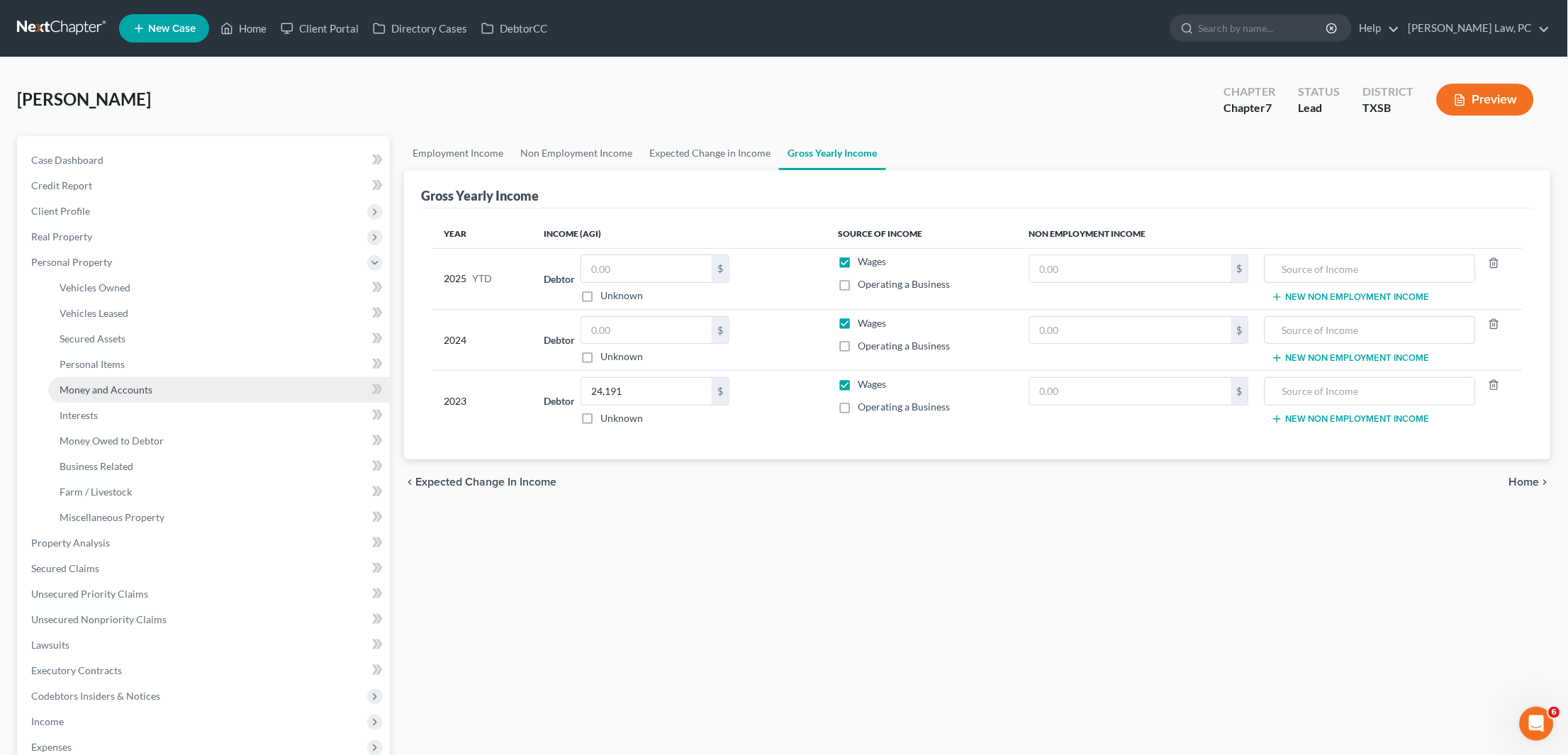
click at [121, 383] on span "Money and Accounts" at bounding box center [105, 389] width 93 height 12
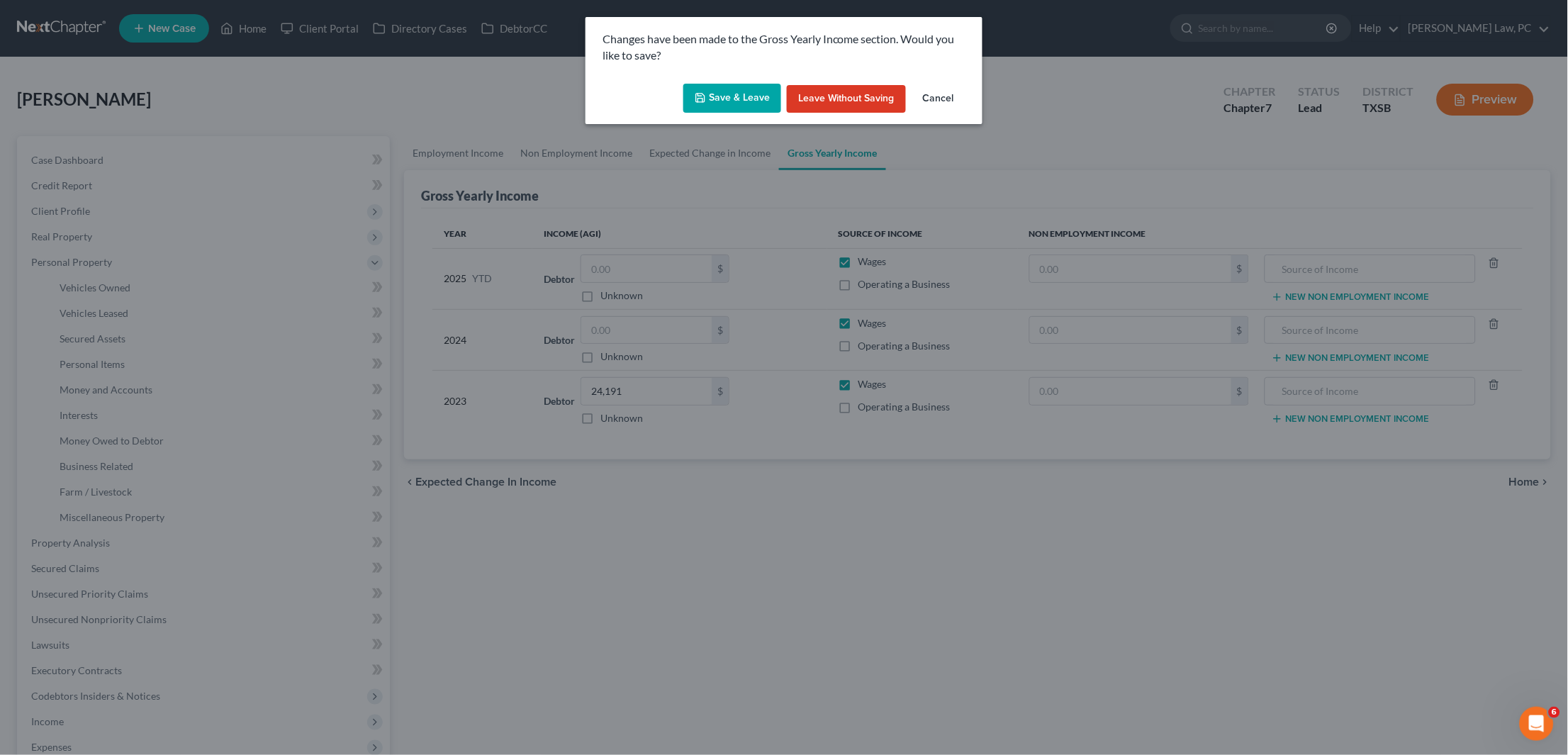
click at [748, 106] on button "Save & Leave" at bounding box center [732, 99] width 98 height 30
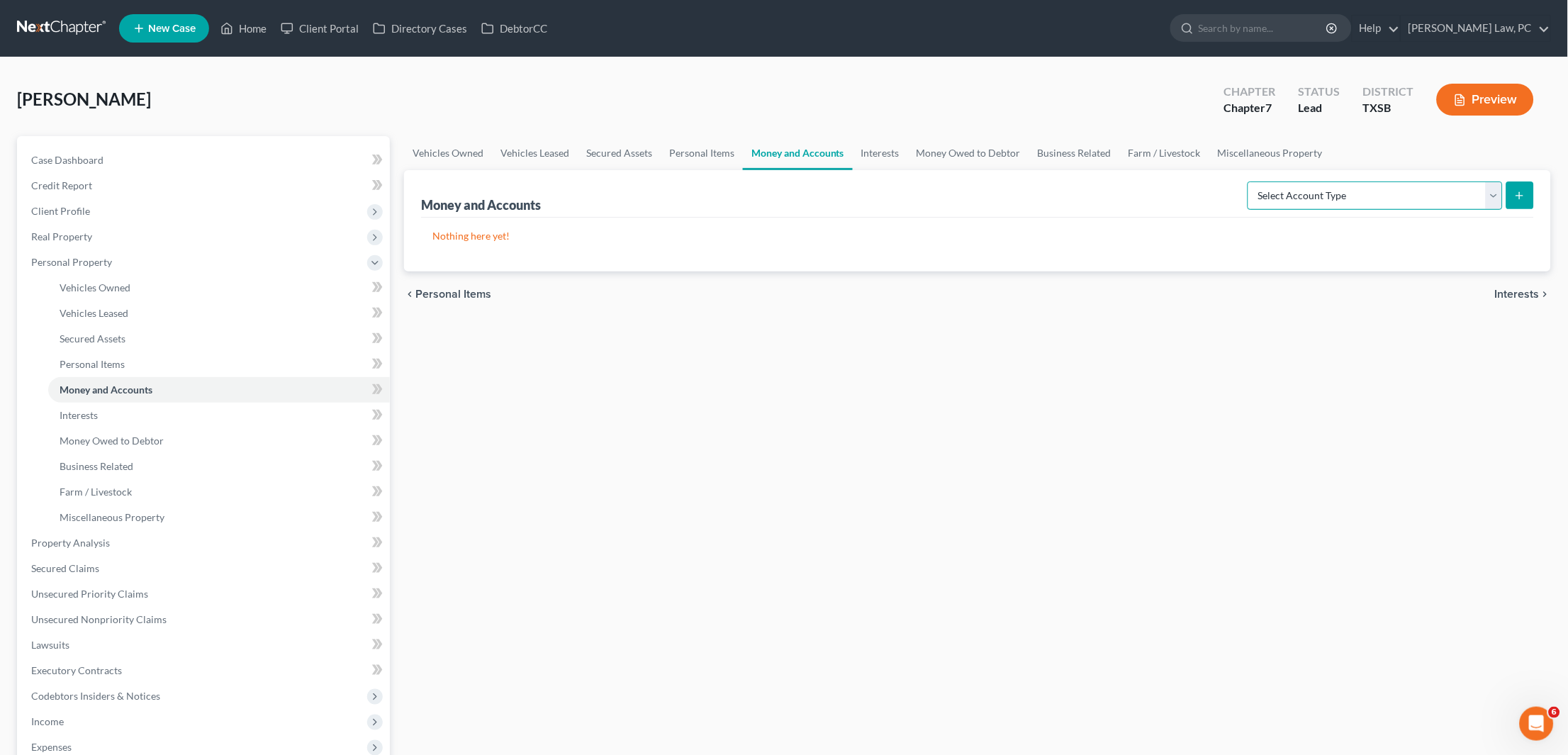
select select "checking"
click at [1520, 190] on icon "submit" at bounding box center [1519, 195] width 11 height 11
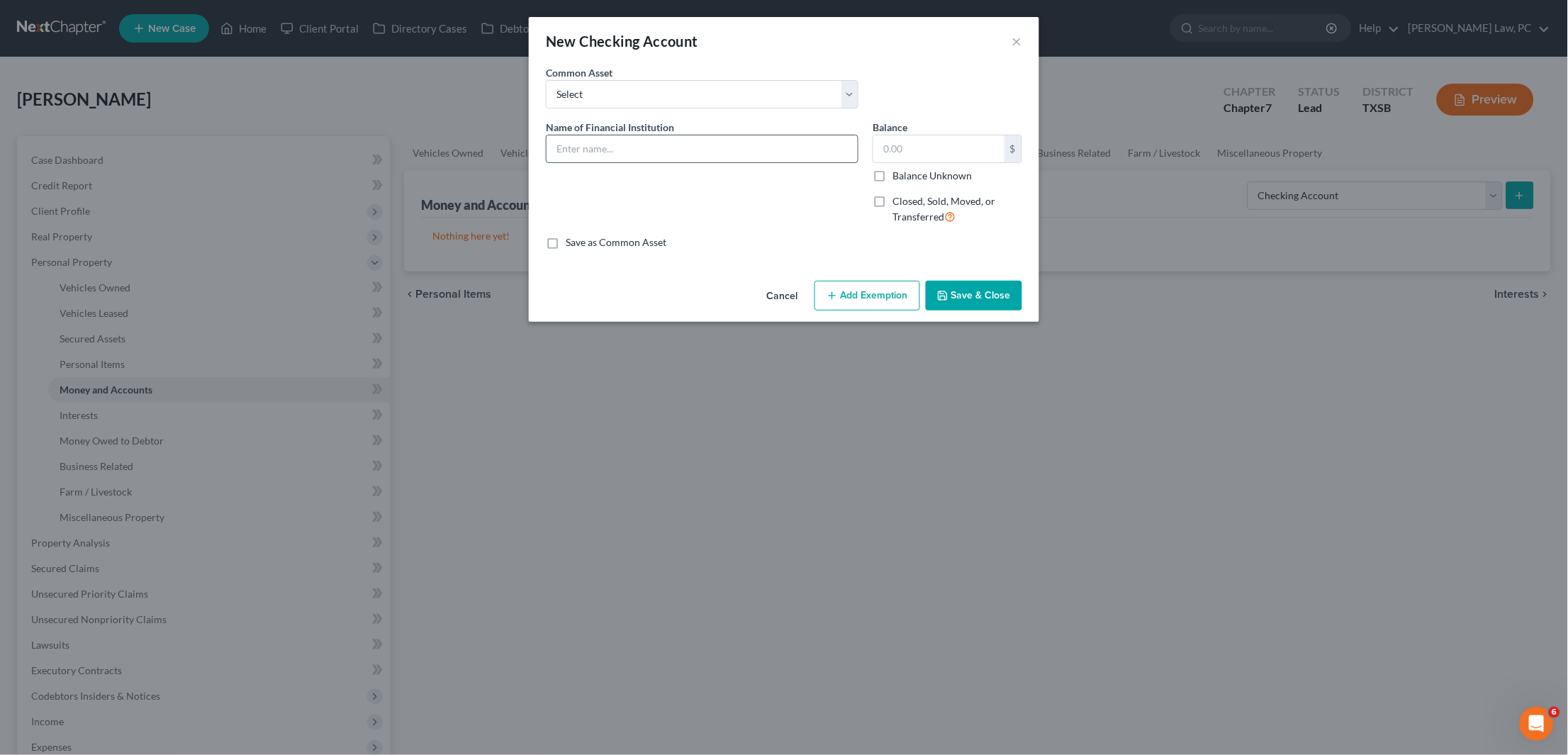
click at [641, 142] on input "text" at bounding box center [702, 148] width 311 height 26
type input "Wells Fargo Acct 1757"
click at [964, 298] on button "Save & Close" at bounding box center [973, 296] width 96 height 30
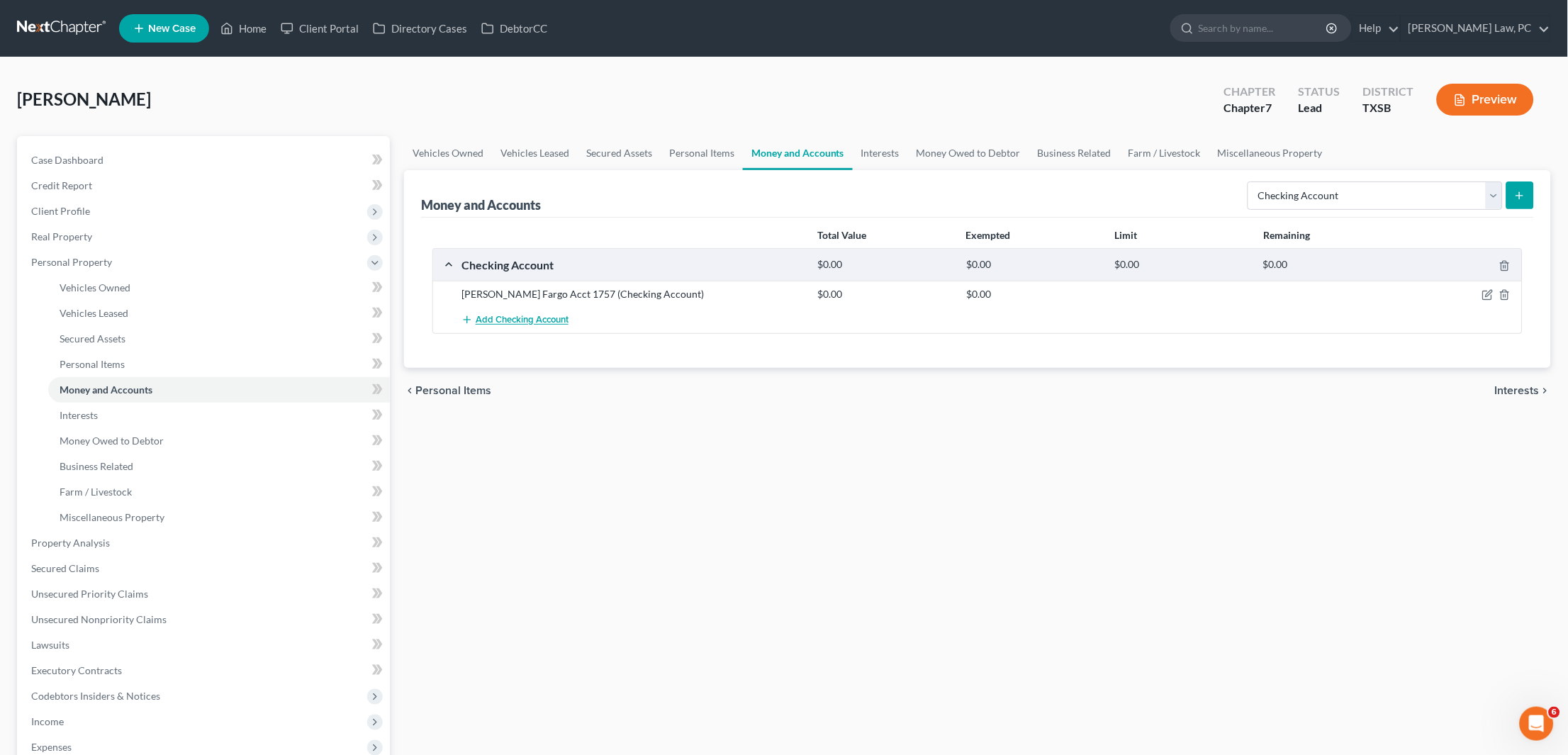
click at [514, 319] on span "Add Checking Account" at bounding box center [521, 320] width 93 height 11
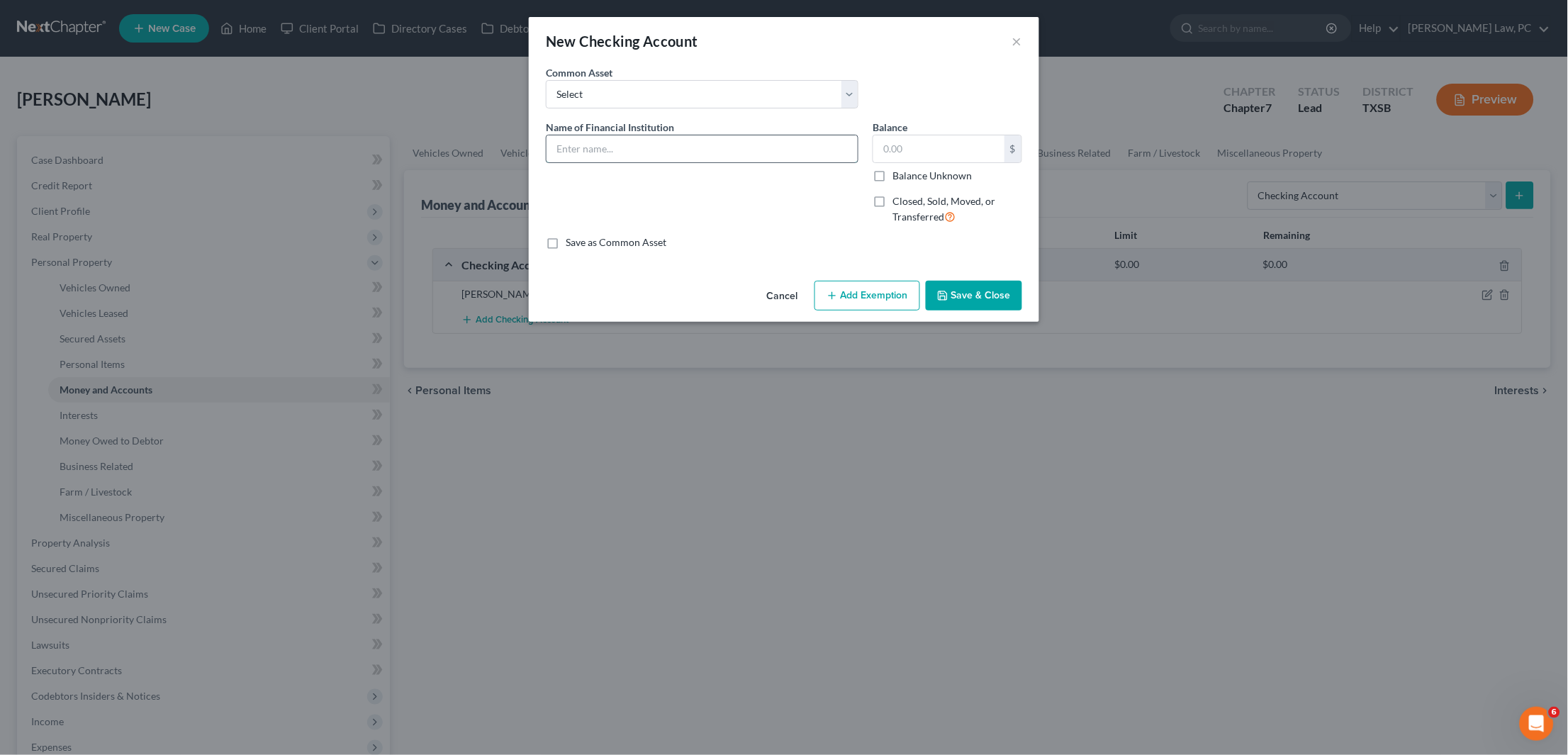
click at [711, 154] on input "text" at bounding box center [702, 148] width 311 height 26
type input "Capital One Acct 7604"
click at [963, 292] on button "Save & Close" at bounding box center [973, 296] width 96 height 30
